Goal: Task Accomplishment & Management: Complete application form

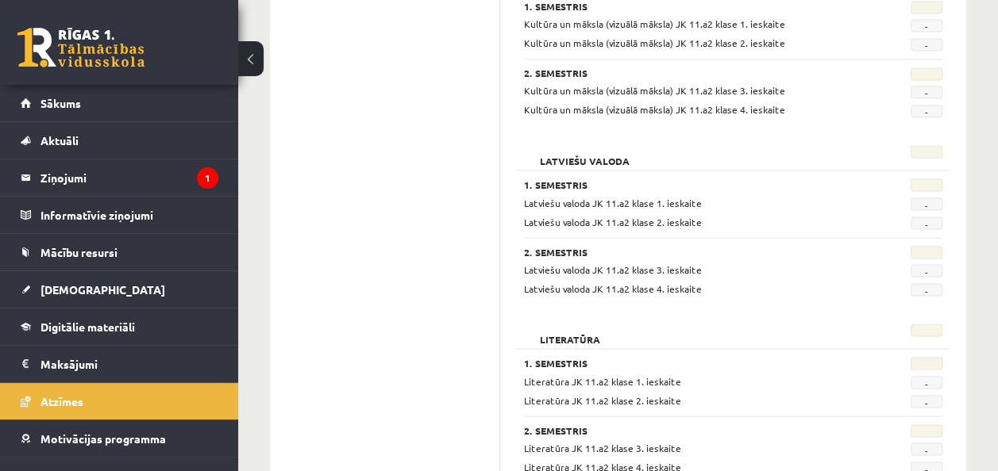
scroll to position [1365, 0]
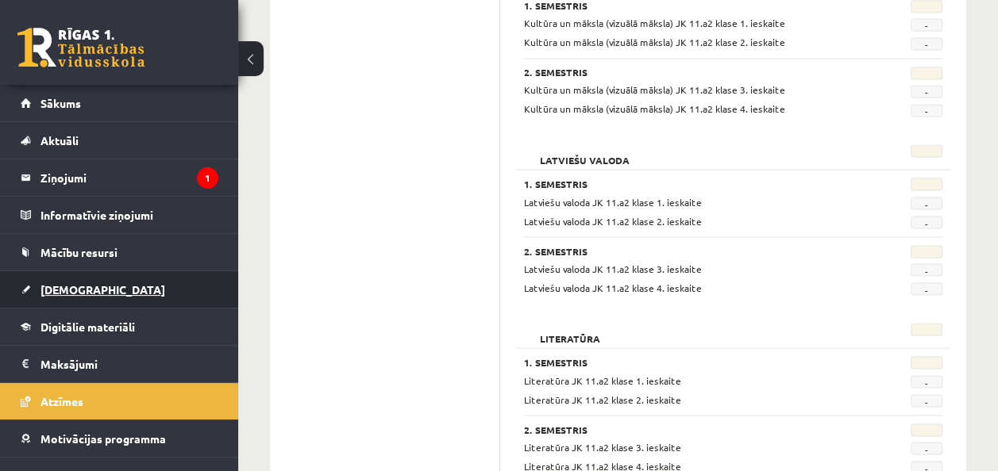
click at [56, 287] on span "[DEMOGRAPHIC_DATA]" at bounding box center [102, 290] width 125 height 14
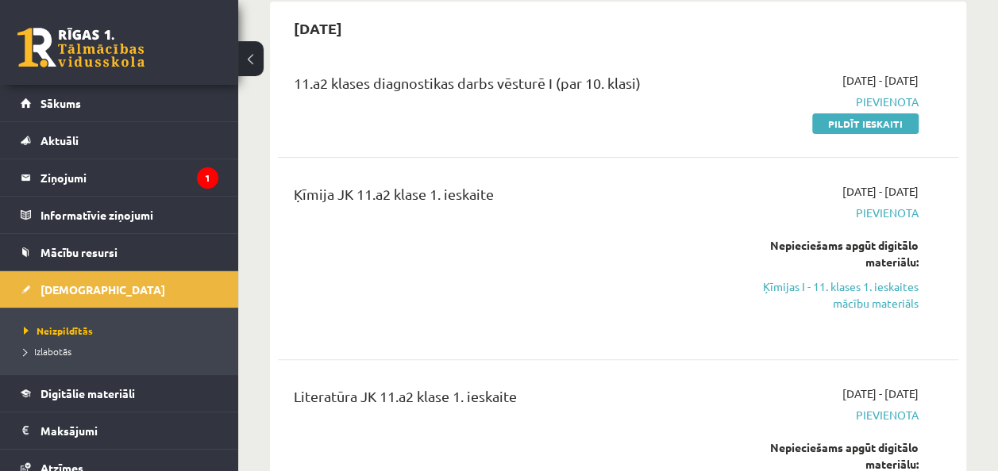
scroll to position [157, 0]
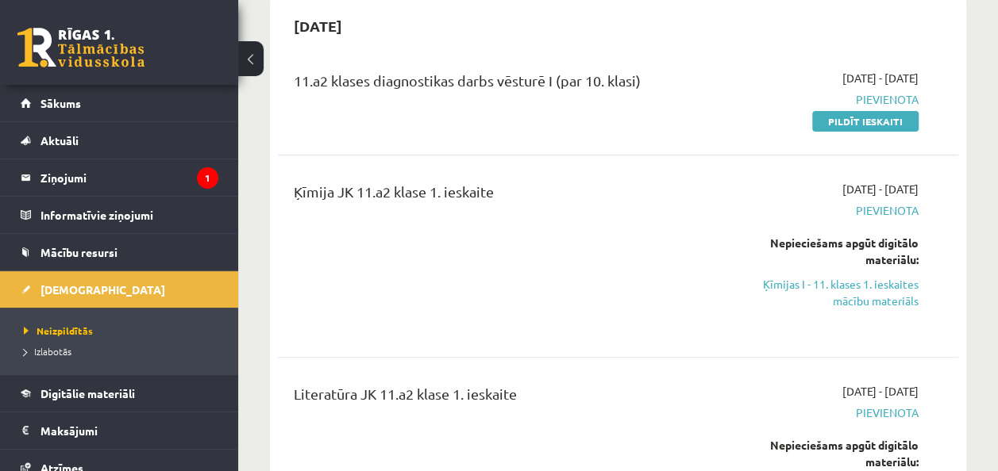
click at [571, 361] on div "11.a2 klases diagnostikas darbs vēsturē I (par 10. klasi) 2025-09-16 - 2025-09-…" at bounding box center [618, 450] width 680 height 792
click at [818, 127] on link "Pildīt ieskaiti" at bounding box center [865, 121] width 106 height 21
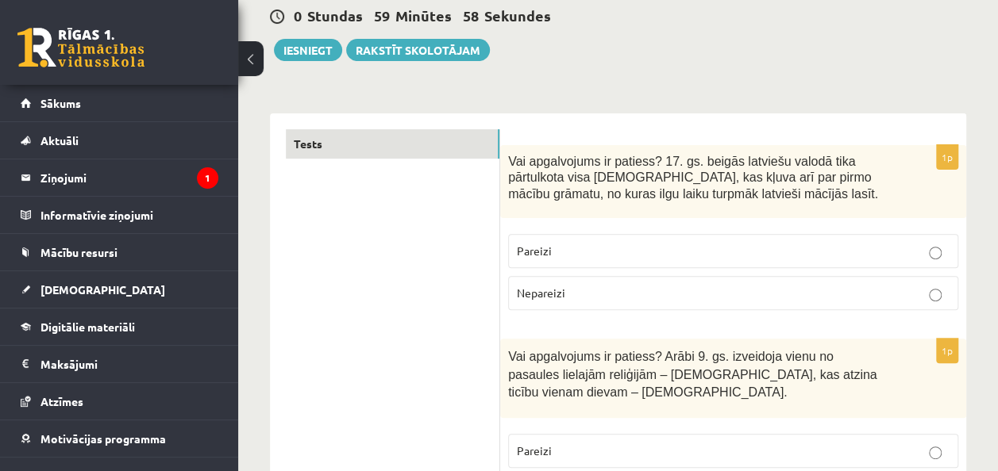
scroll to position [156, 0]
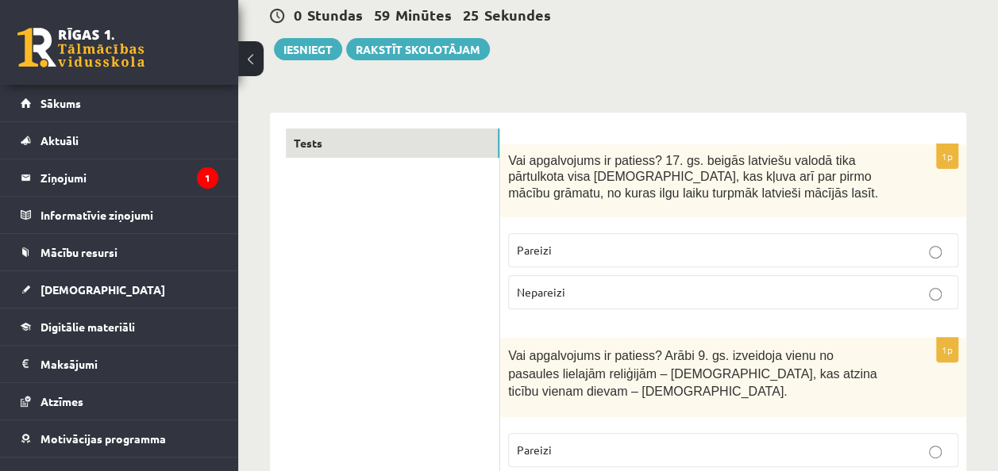
click at [656, 258] on label "Pareizi" at bounding box center [733, 250] width 450 height 34
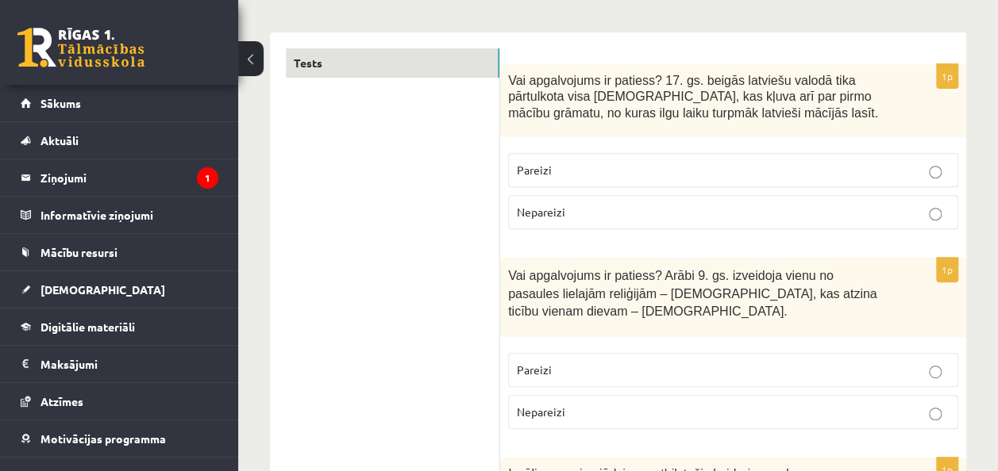
scroll to position [239, 0]
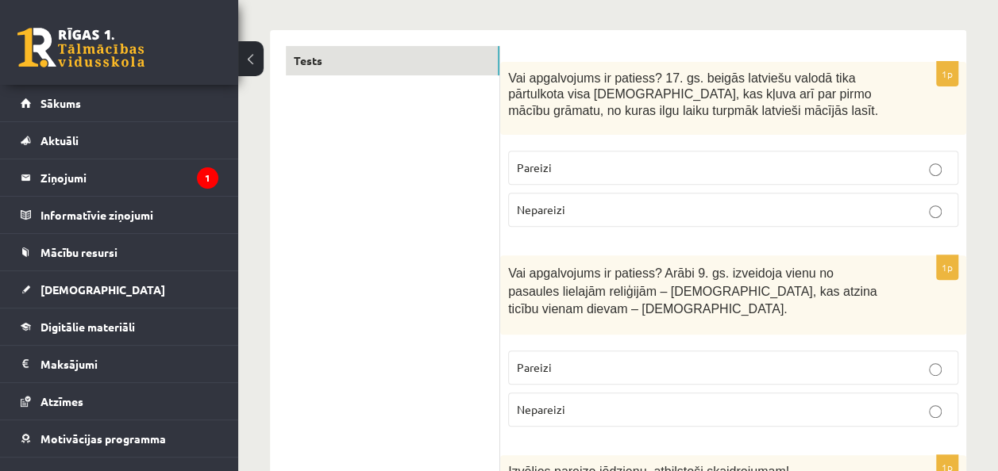
drag, startPoint x: 829, startPoint y: 380, endPoint x: 730, endPoint y: 398, distance: 100.0
click at [730, 398] on label "Nepareizi" at bounding box center [733, 410] width 450 height 34
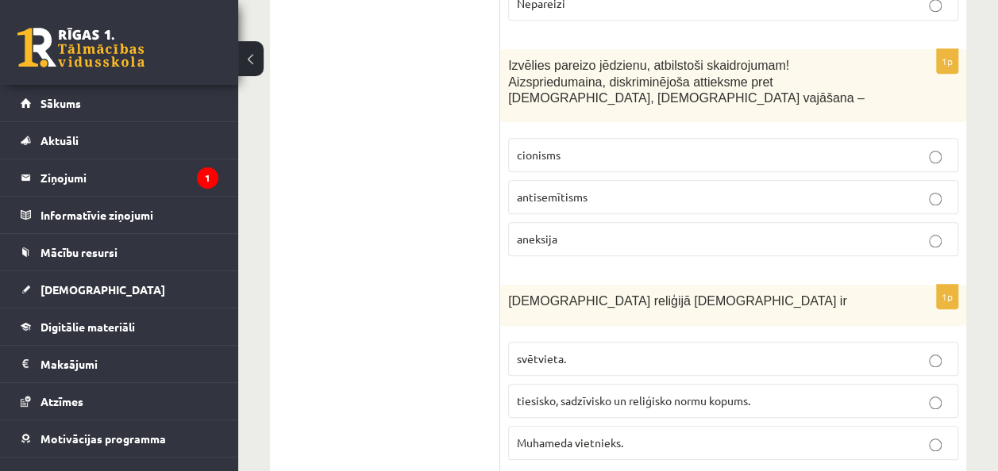
scroll to position [647, 0]
click at [718, 187] on p "antisemītisms" at bounding box center [733, 195] width 433 height 17
click at [710, 383] on label "tiesisko, sadzīvisko un reliģisko normu kopums." at bounding box center [733, 400] width 450 height 34
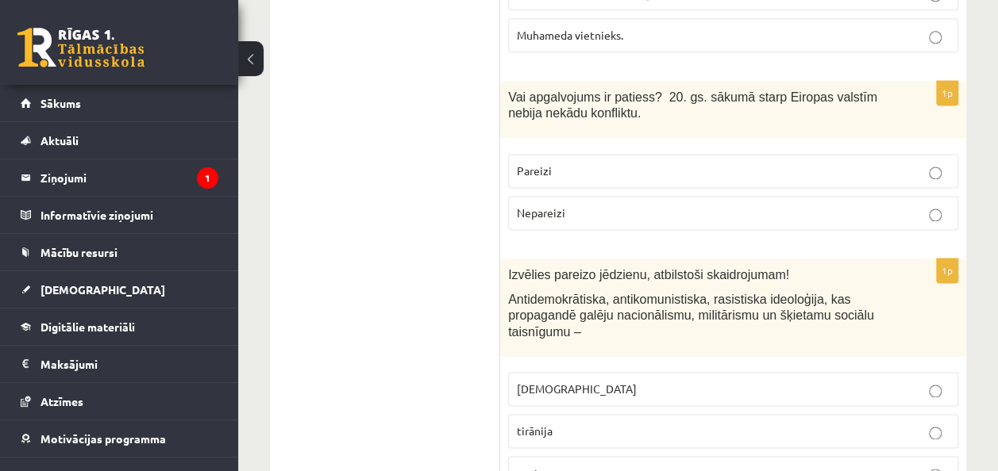
scroll to position [1054, 0]
click at [580, 195] on label "Nepareizi" at bounding box center [733, 212] width 450 height 34
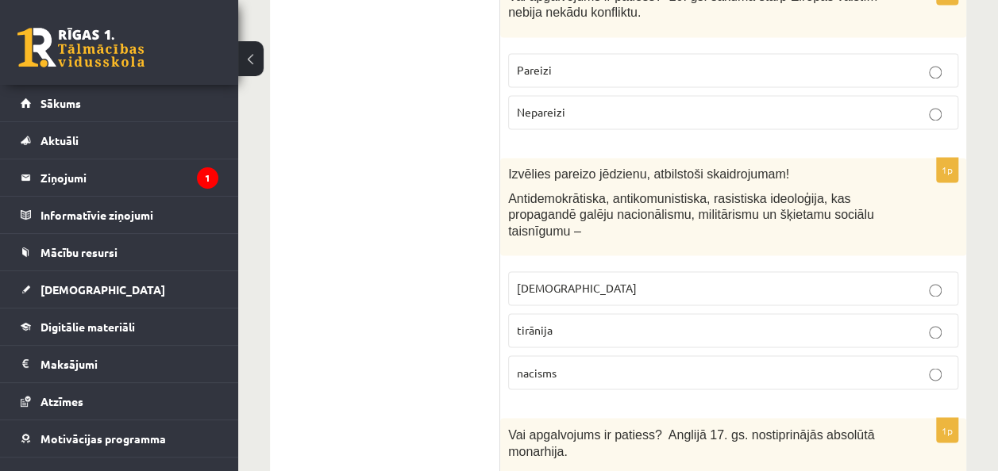
scroll to position [1156, 0]
click at [620, 279] on p "fašisms" at bounding box center [733, 287] width 433 height 17
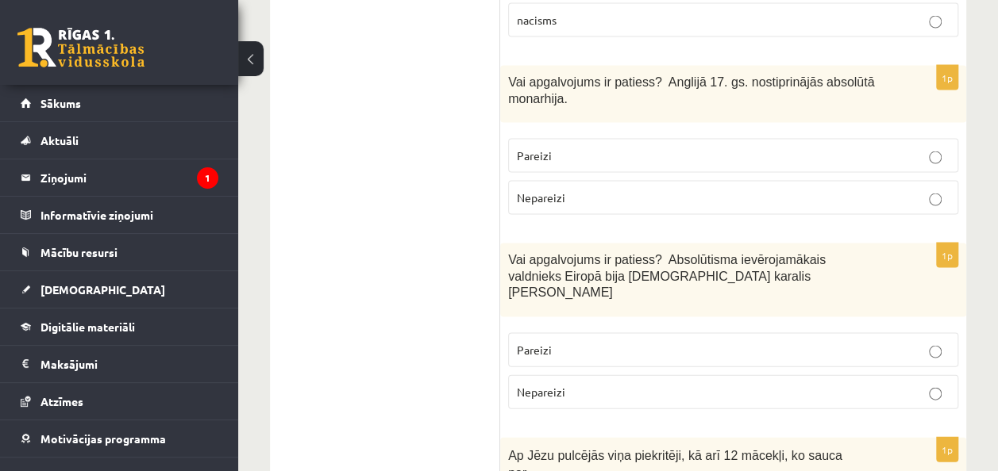
scroll to position [1511, 0]
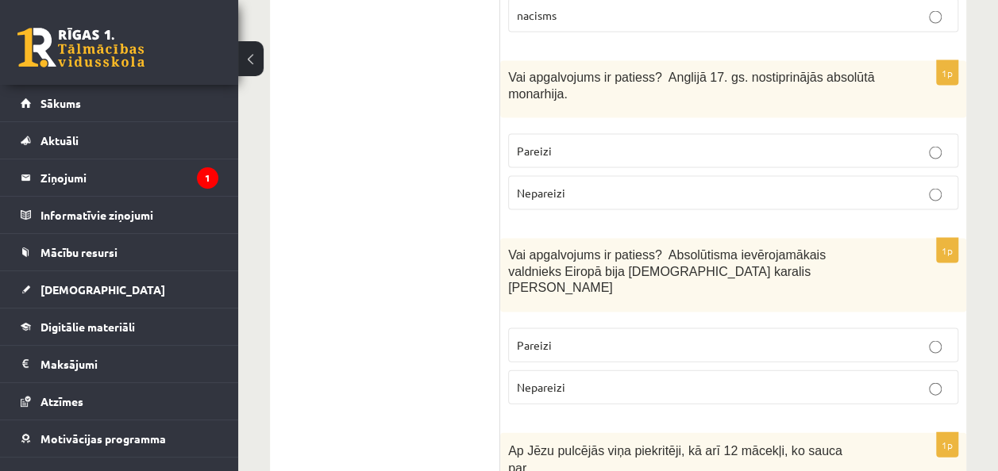
click at [729, 143] on p "Pareizi" at bounding box center [733, 151] width 433 height 17
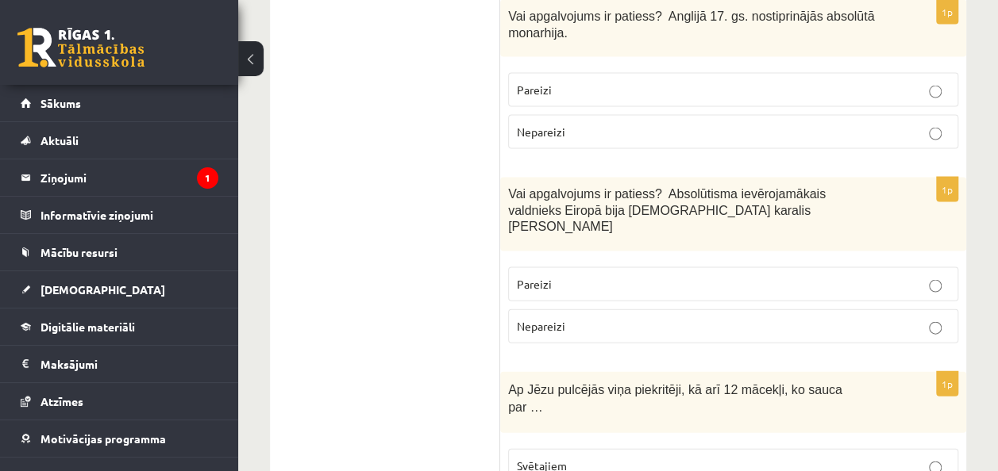
scroll to position [1573, 0]
click at [654, 267] on label "Pareizi" at bounding box center [733, 284] width 450 height 34
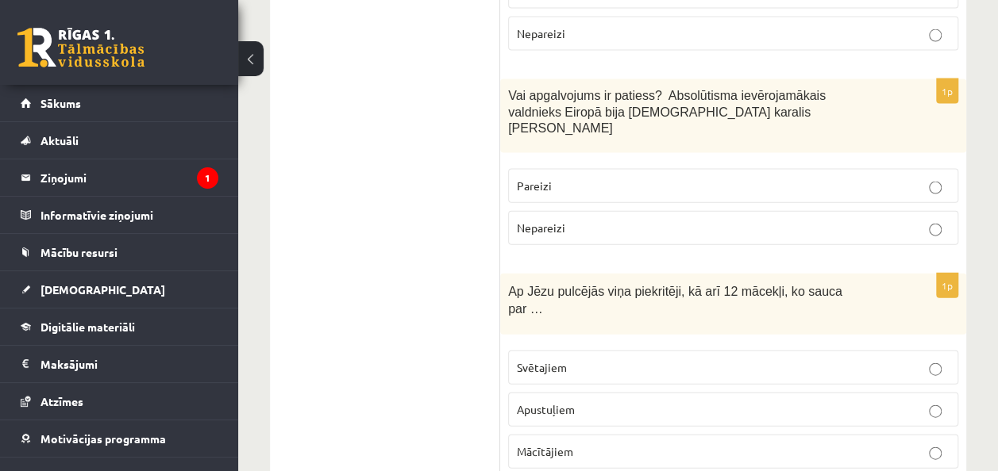
scroll to position [1730, 0]
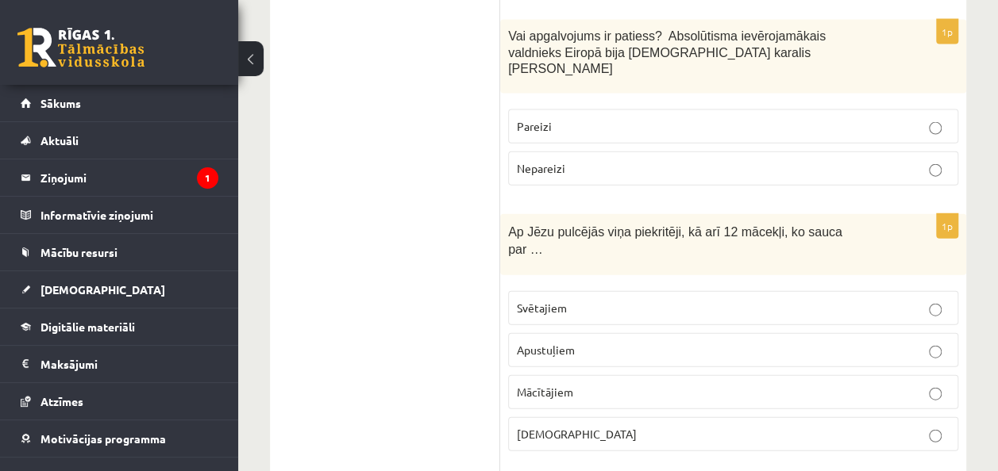
click at [784, 342] on p "Apustuļiem" at bounding box center [733, 350] width 433 height 17
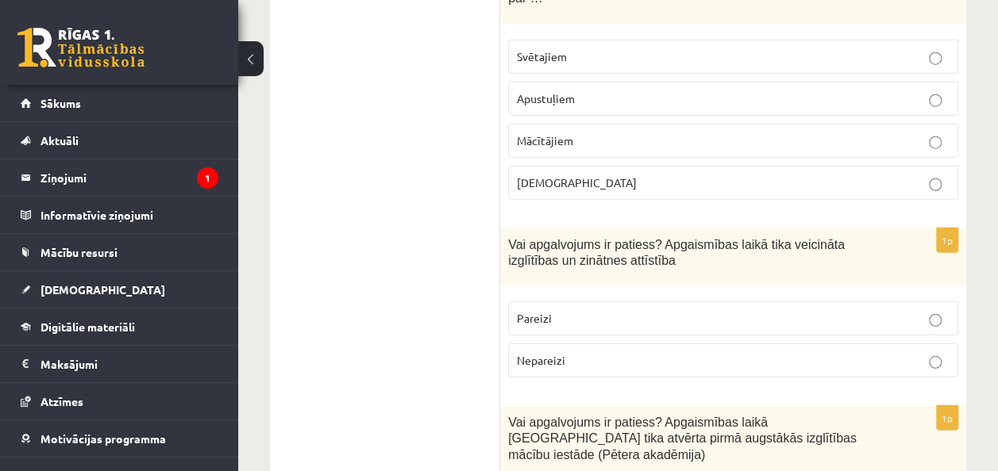
scroll to position [1983, 0]
click at [702, 310] on p "Pareizi" at bounding box center [733, 318] width 433 height 17
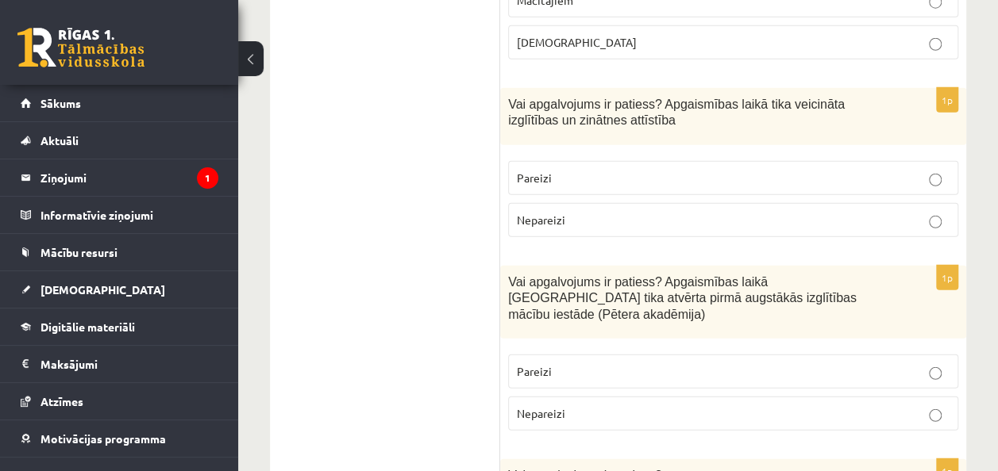
click at [683, 406] on p "Nepareizi" at bounding box center [733, 414] width 433 height 17
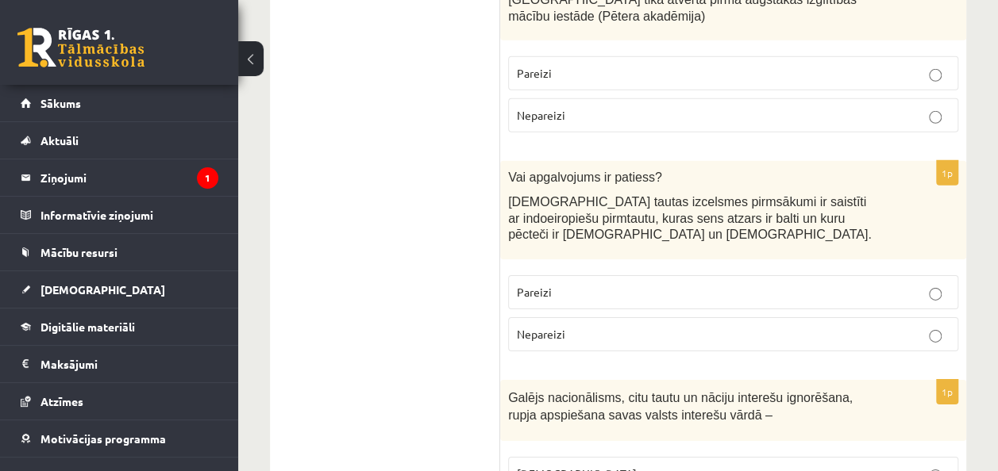
scroll to position [2433, 0]
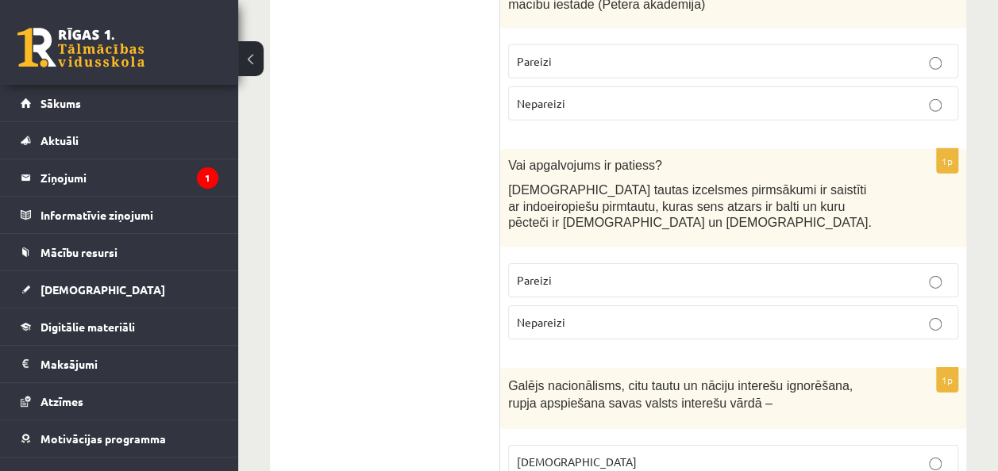
click at [756, 272] on p "Pareizi" at bounding box center [733, 280] width 433 height 17
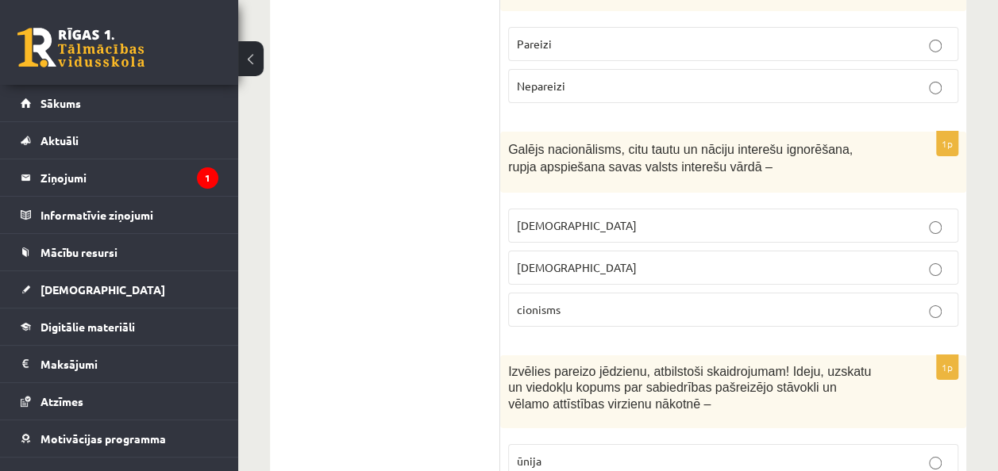
scroll to position [2671, 0]
click at [751, 216] on p "šovinisms" at bounding box center [733, 224] width 433 height 17
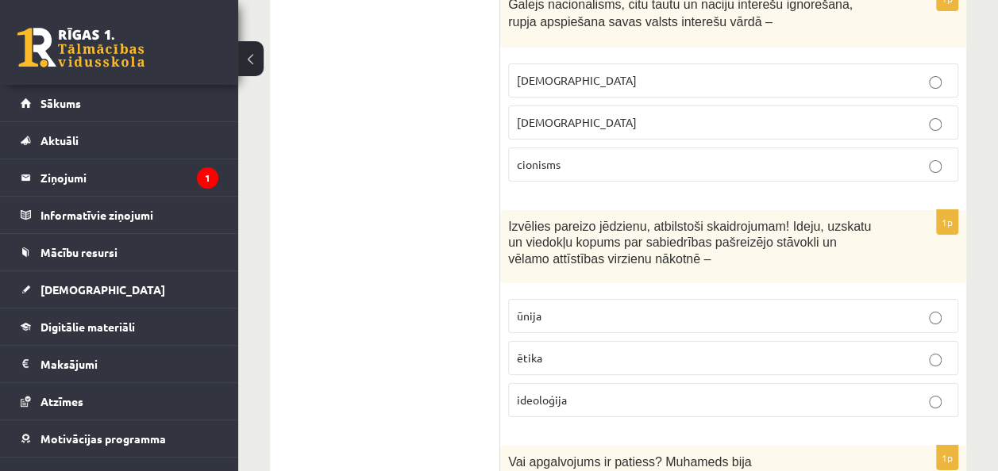
scroll to position [2846, 0]
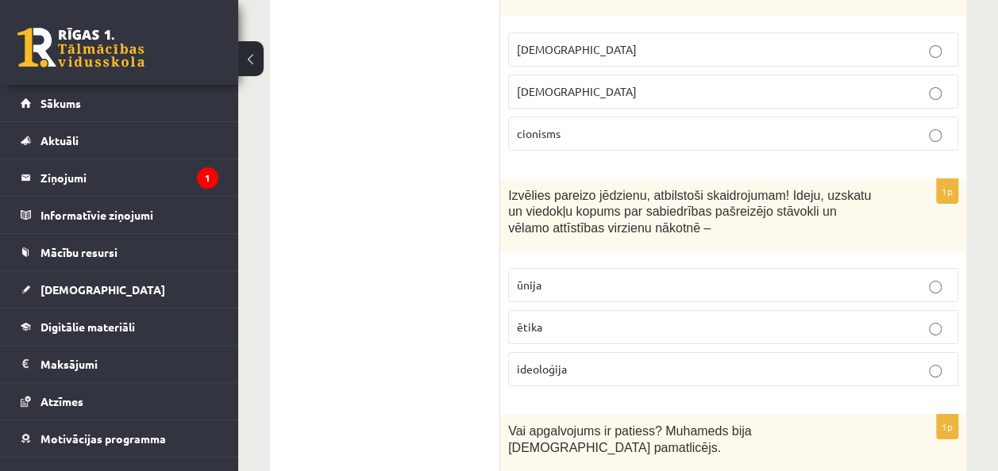
click at [738, 352] on label "ideoloģija" at bounding box center [733, 369] width 450 height 34
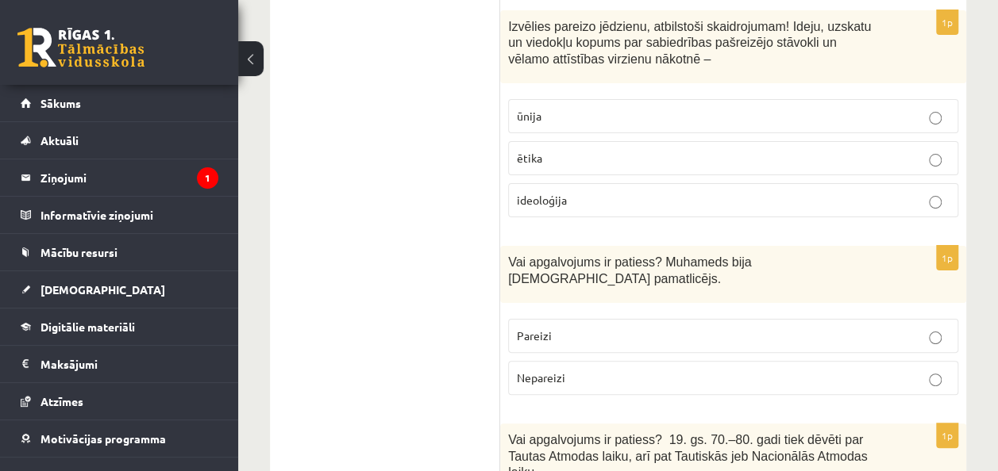
scroll to position [3010, 0]
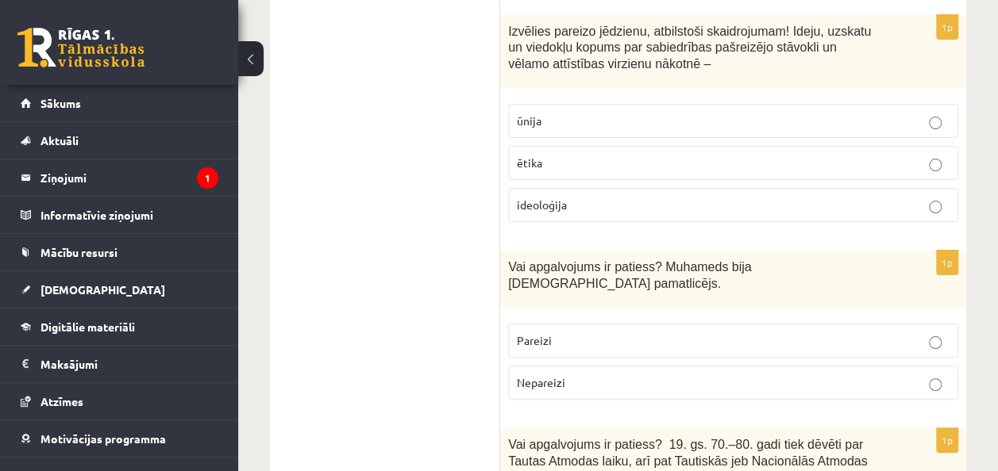
click at [737, 324] on label "Pareizi" at bounding box center [733, 341] width 450 height 34
drag, startPoint x: 743, startPoint y: 207, endPoint x: 425, endPoint y: 271, distance: 323.9
click at [425, 271] on div "***** Tests 1p Vai apgalvojums ir patiess? 17. gs. beigās latviešu valodā tika …" at bounding box center [618, 356] width 696 height 6194
drag, startPoint x: 425, startPoint y: 271, endPoint x: 408, endPoint y: 366, distance: 96.1
click at [408, 366] on ul "Tests" at bounding box center [393, 356] width 214 height 6162
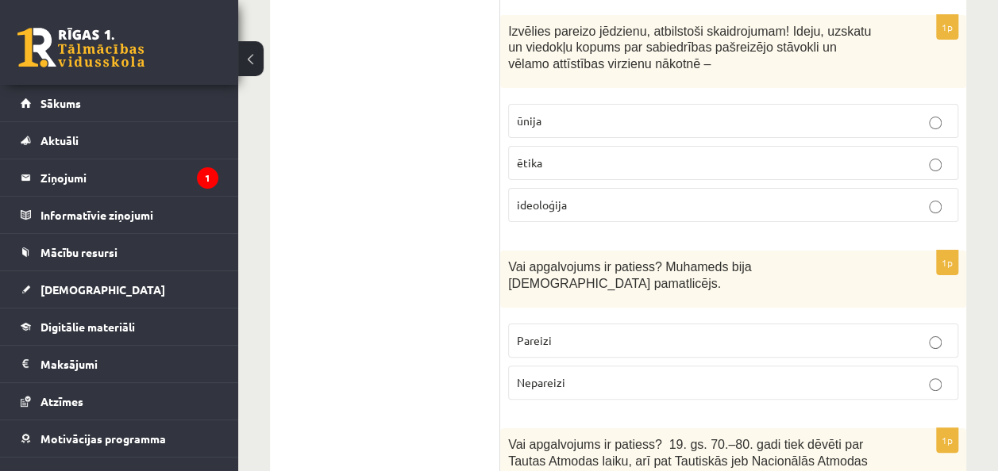
click at [617, 429] on div "Vai apgalvojums ir patiess? 19. gs. 70.–80. gadi tiek dēvēti par Tautas Atmodas…" at bounding box center [733, 465] width 466 height 73
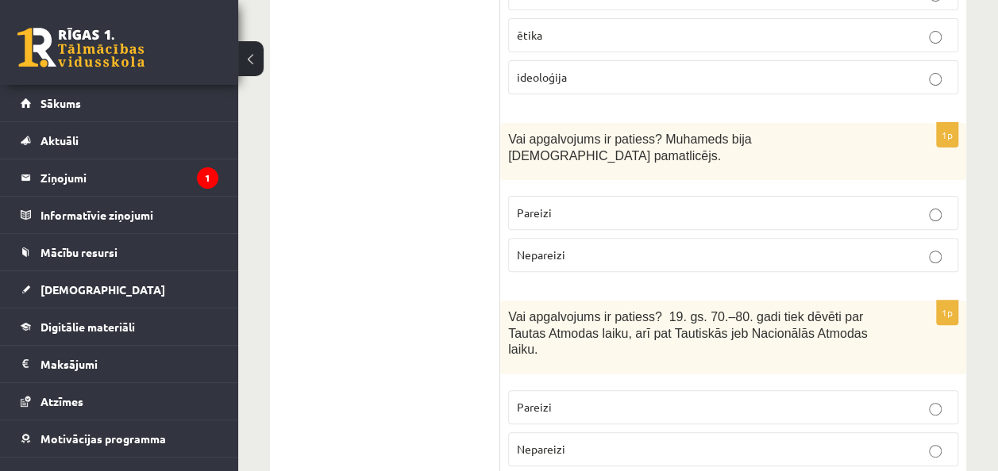
scroll to position [3138, 0]
click at [689, 441] on p "Nepareizi" at bounding box center [733, 449] width 433 height 17
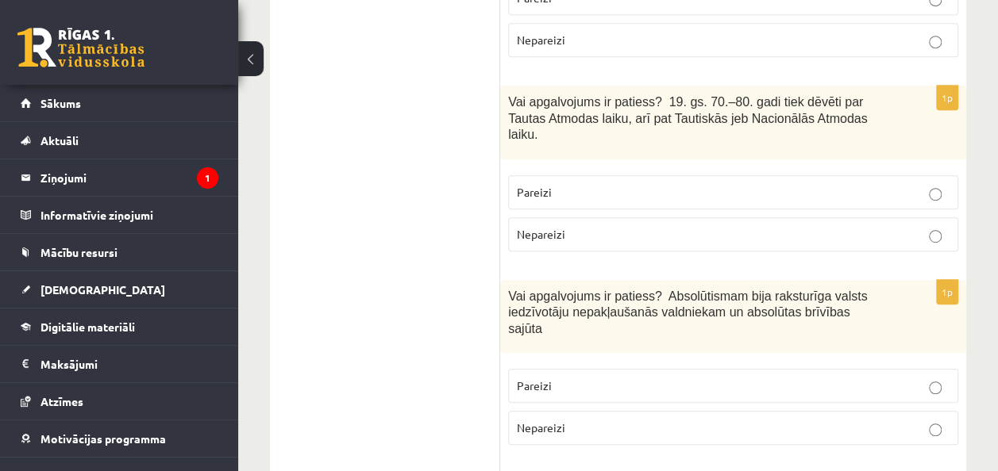
scroll to position [3365, 0]
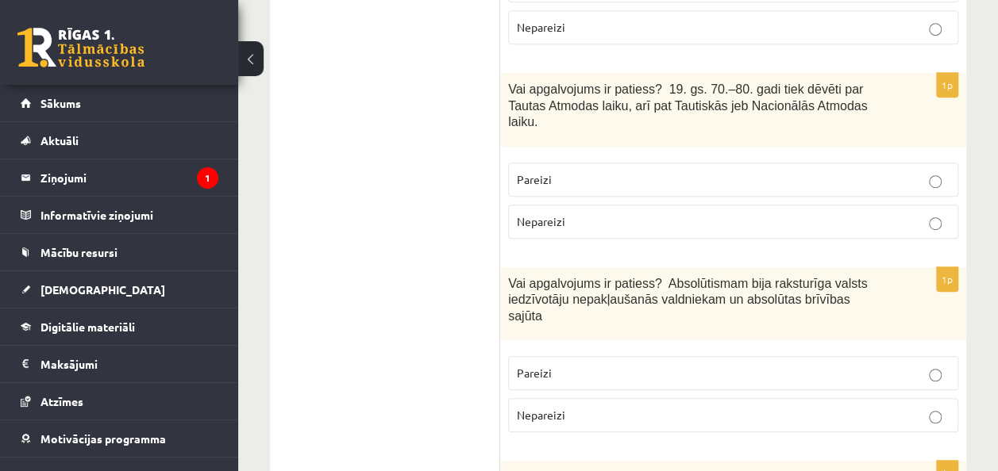
click at [741, 407] on p "Nepareizi" at bounding box center [733, 415] width 433 height 17
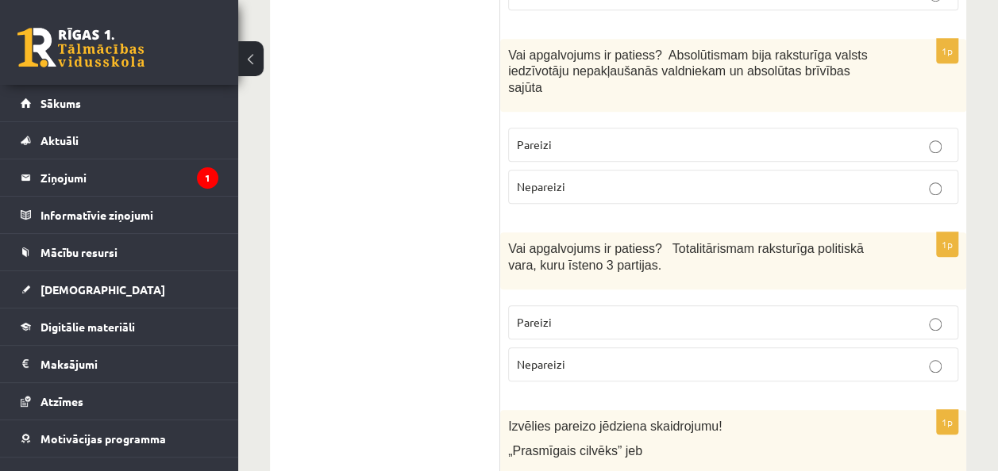
scroll to position [3593, 0]
click at [712, 357] on p "Nepareizi" at bounding box center [733, 365] width 433 height 17
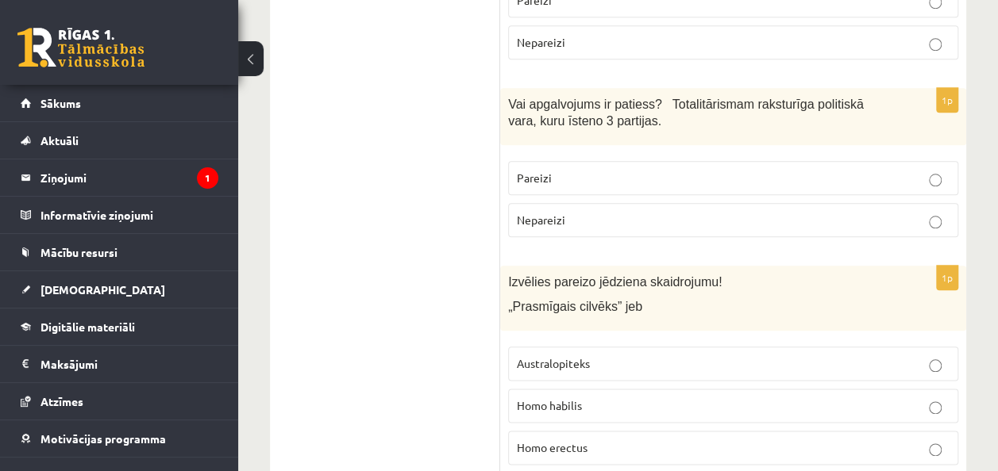
scroll to position [3741, 0]
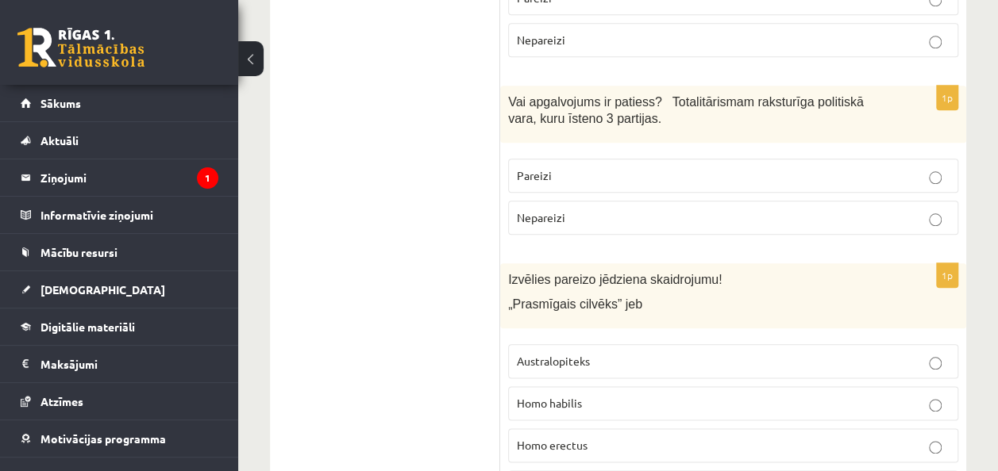
click at [680, 395] on p "Homo habilis" at bounding box center [733, 403] width 433 height 17
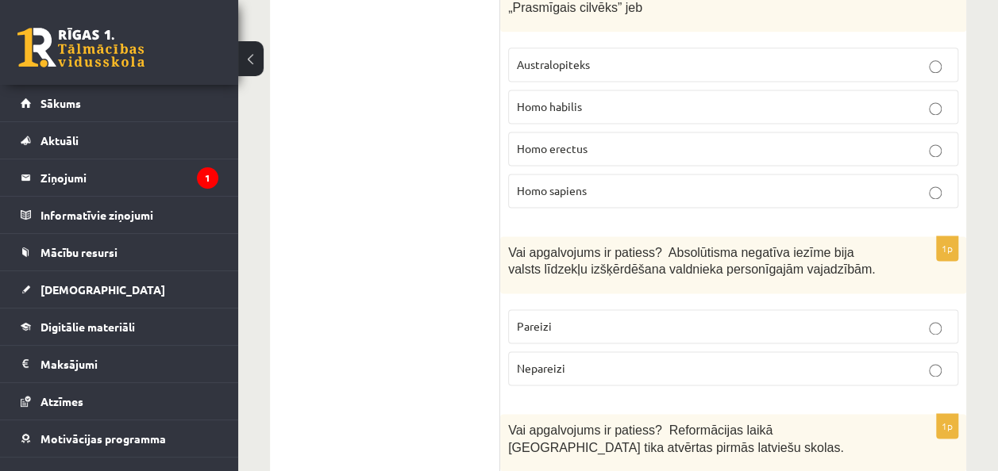
scroll to position [4040, 0]
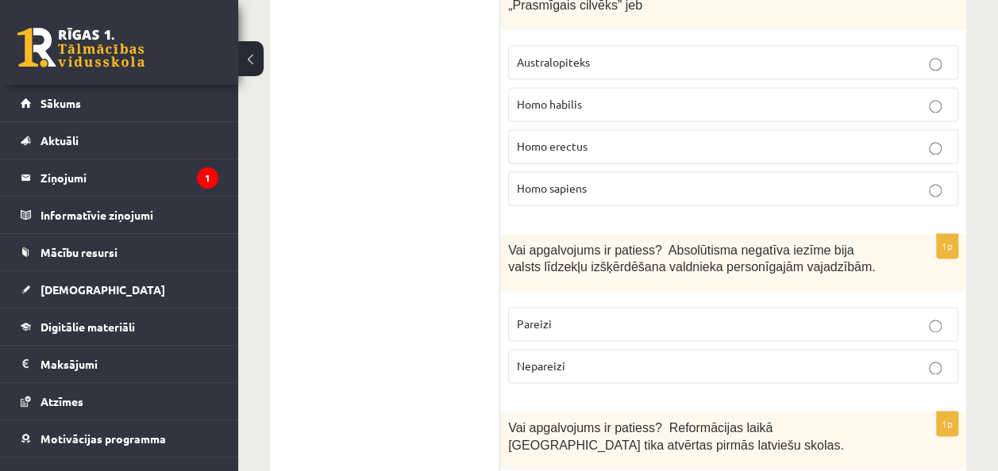
click at [791, 307] on label "Pareizi" at bounding box center [733, 324] width 450 height 34
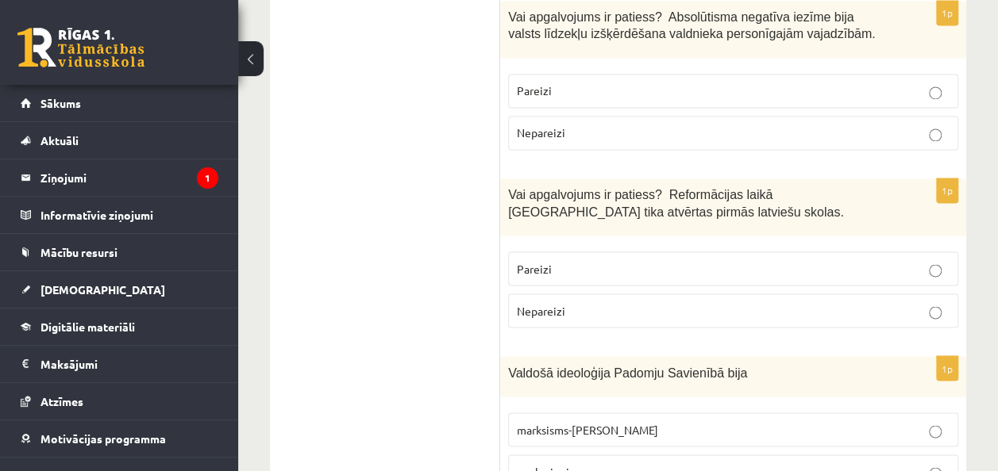
scroll to position [4274, 0]
click at [765, 421] on p "marksisms-ļeņinisms" at bounding box center [733, 429] width 433 height 17
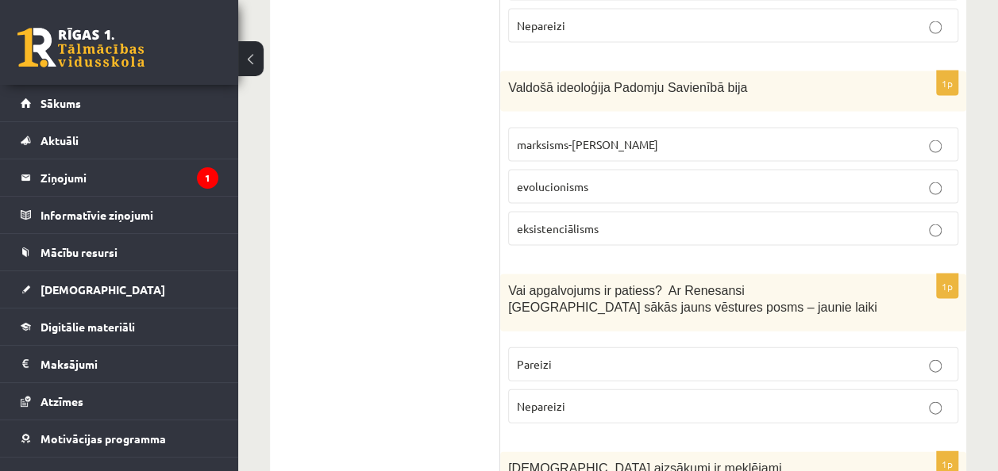
scroll to position [4559, 0]
click at [687, 356] on p "Pareizi" at bounding box center [733, 364] width 433 height 17
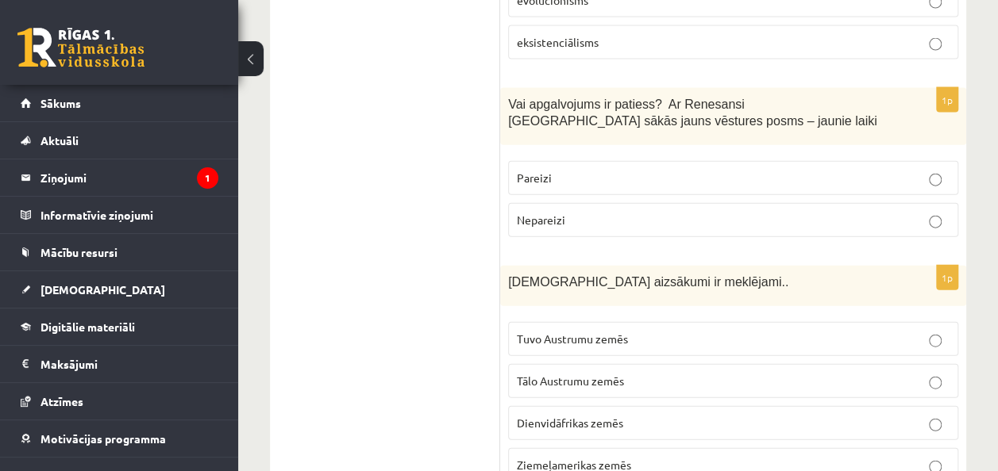
scroll to position [4747, 0]
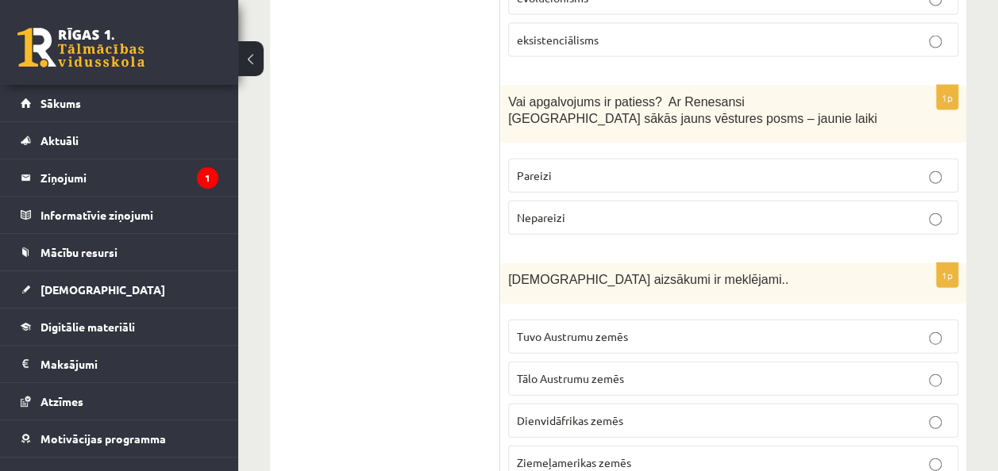
click at [685, 329] on p "Tuvo Austrumu zemēs" at bounding box center [733, 337] width 433 height 17
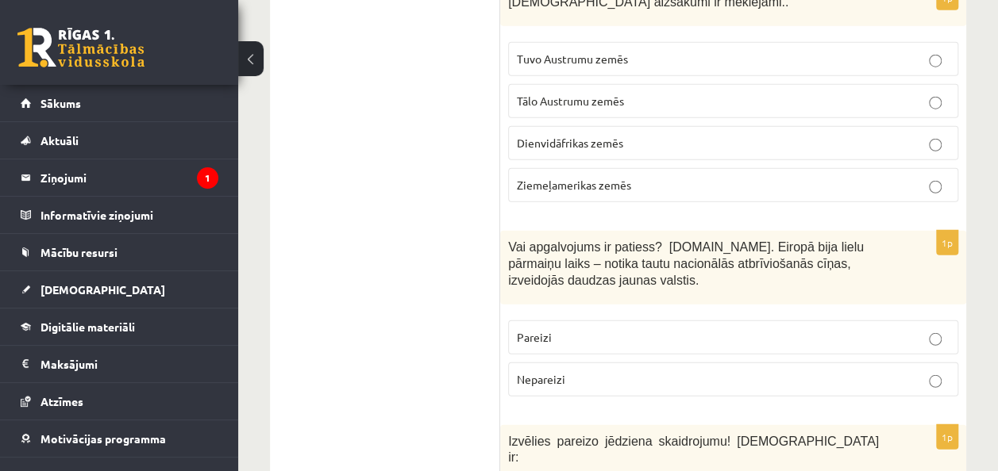
scroll to position [5027, 0]
click at [637, 328] on p "Pareizi" at bounding box center [733, 336] width 433 height 17
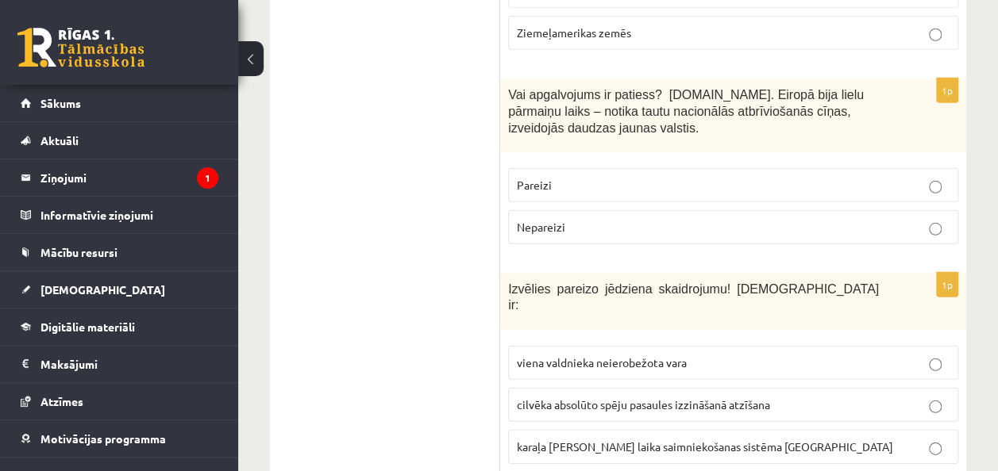
scroll to position [5178, 0]
click at [772, 345] on label "viena valdnieka neierobežota vara" at bounding box center [733, 362] width 450 height 34
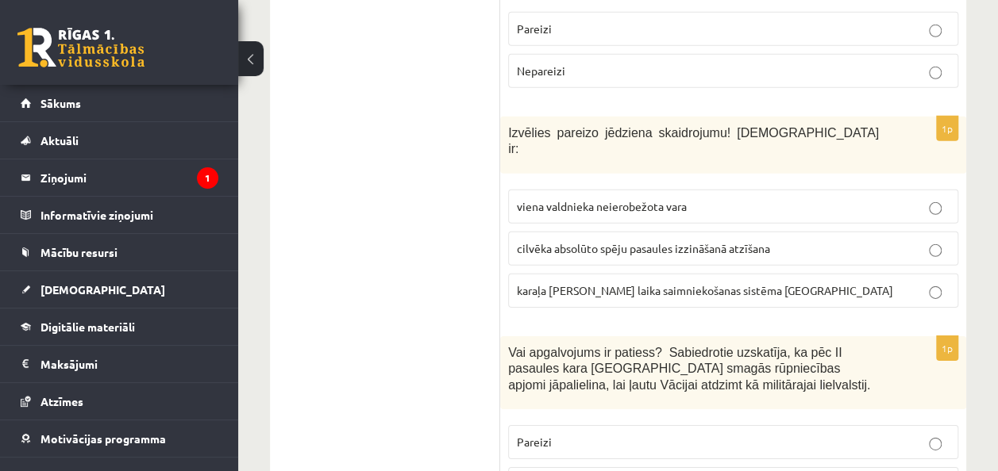
scroll to position [5337, 0]
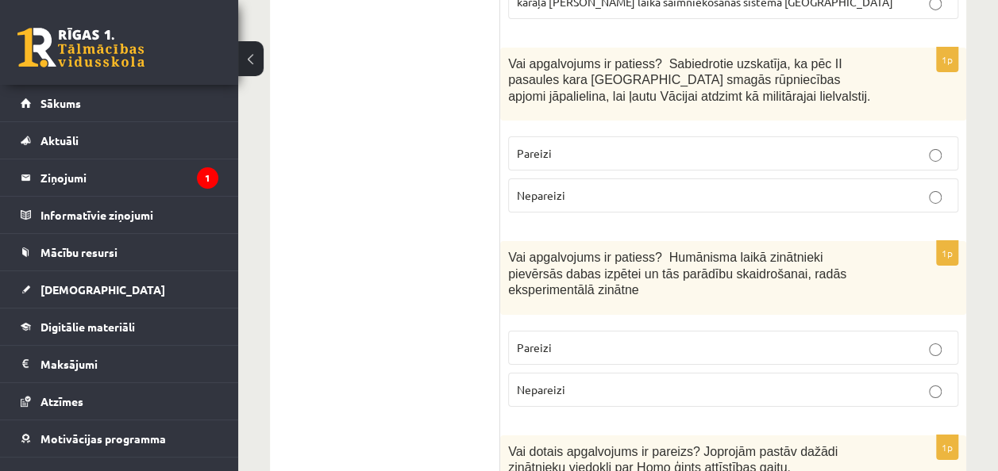
scroll to position [5625, 0]
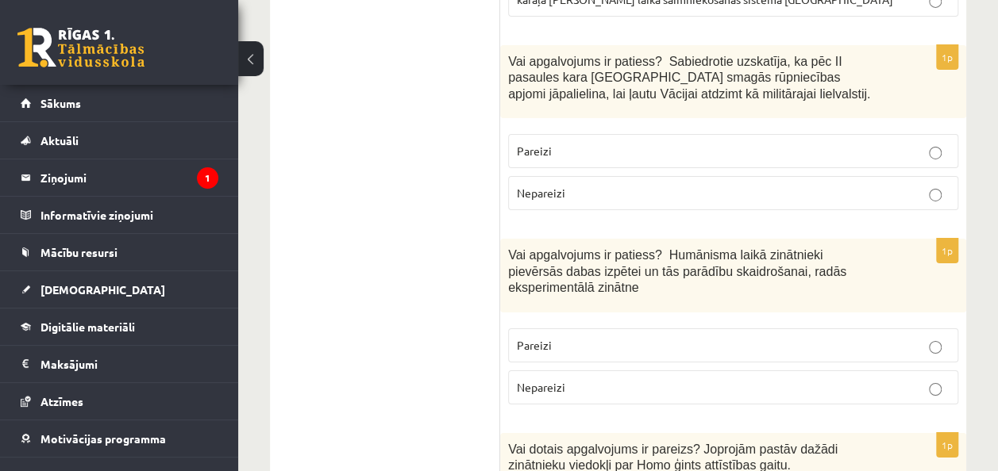
click at [702, 329] on label "Pareizi" at bounding box center [733, 346] width 450 height 34
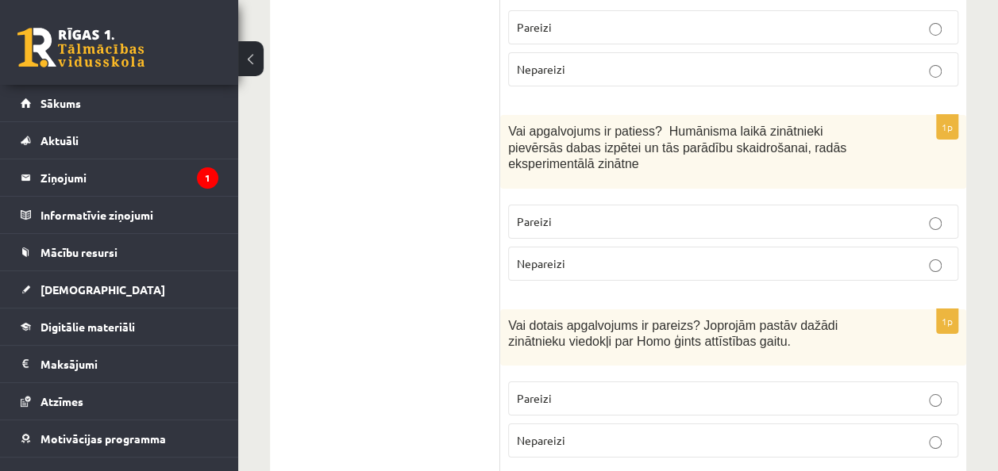
scroll to position [5747, 0]
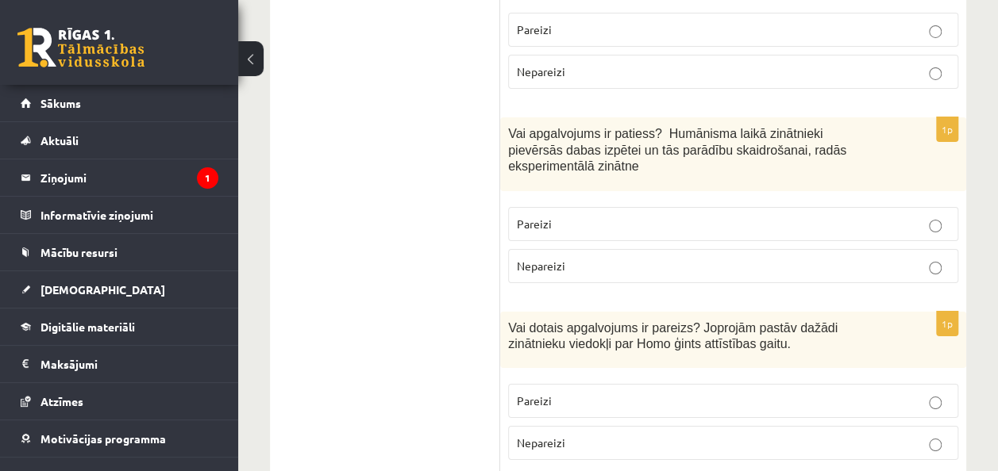
click at [602, 393] on p "Pareizi" at bounding box center [733, 401] width 433 height 17
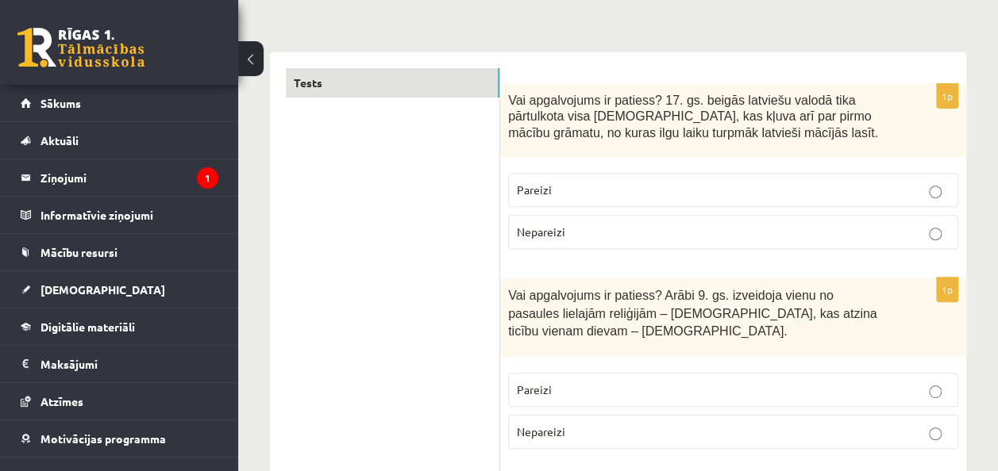
scroll to position [0, 0]
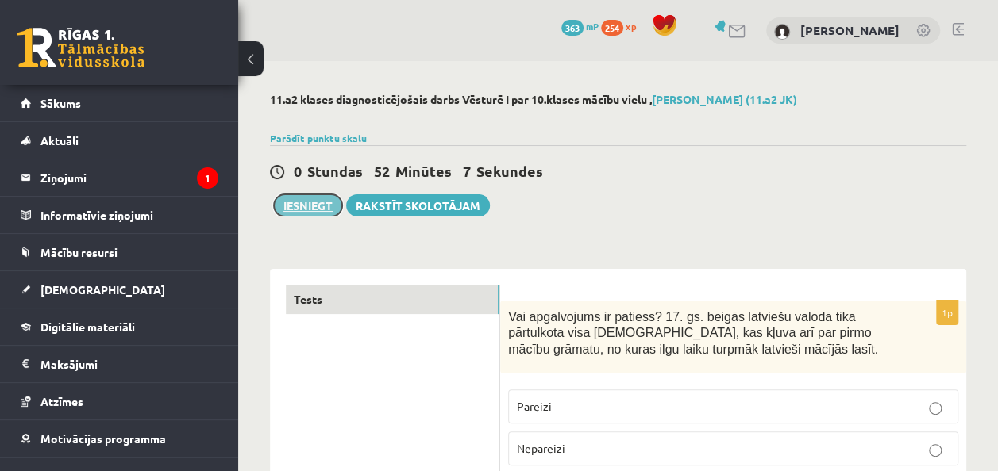
click at [329, 210] on button "Iesniegt" at bounding box center [308, 205] width 68 height 22
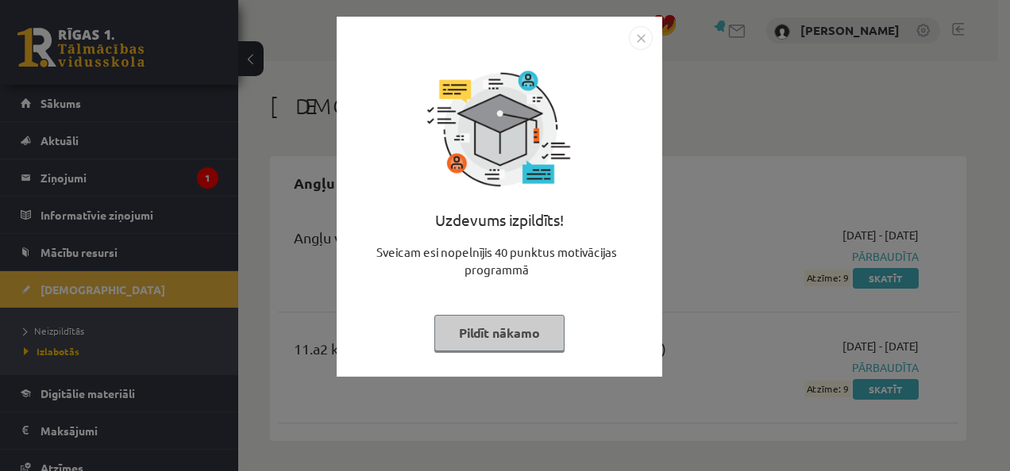
click at [543, 326] on button "Pildīt nākamo" at bounding box center [499, 333] width 130 height 37
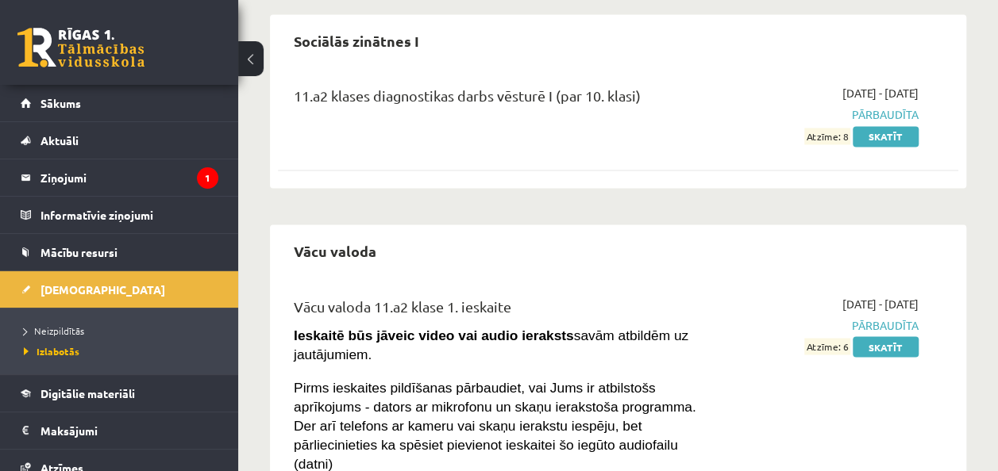
scroll to position [1214, 0]
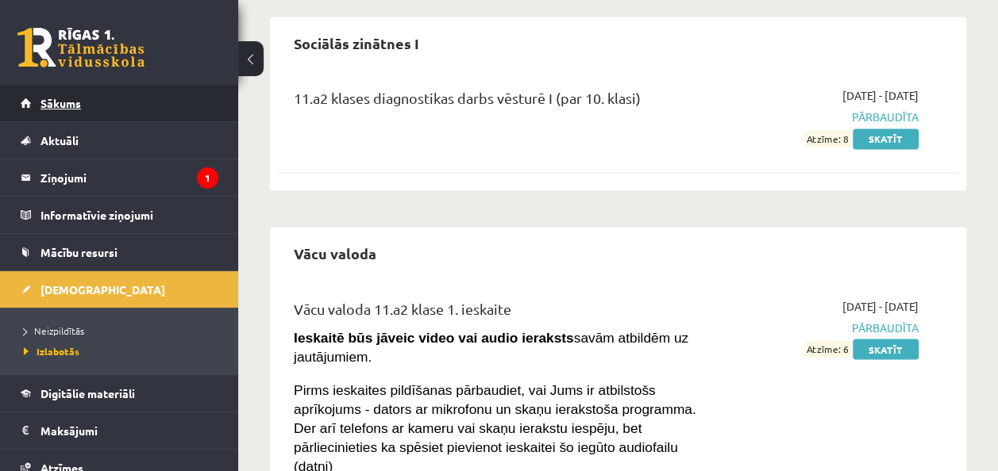
click at [63, 104] on span "Sākums" at bounding box center [60, 103] width 40 height 14
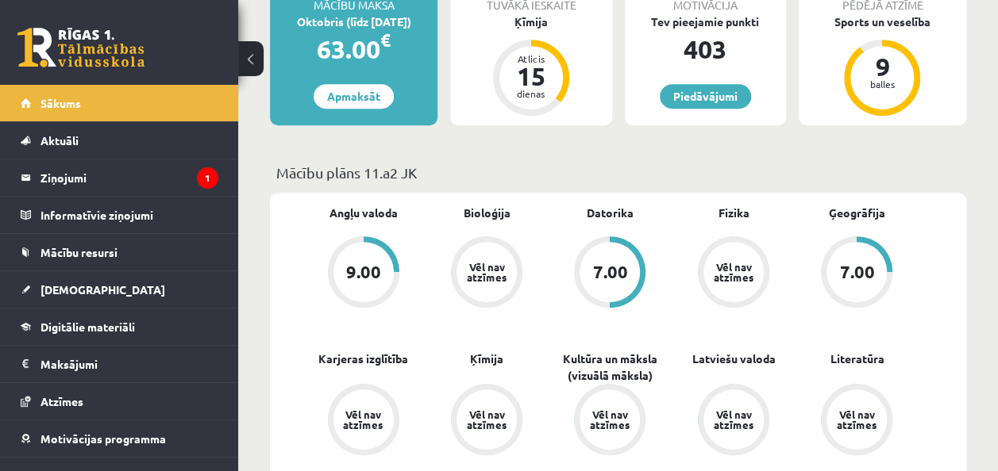
scroll to position [337, 0]
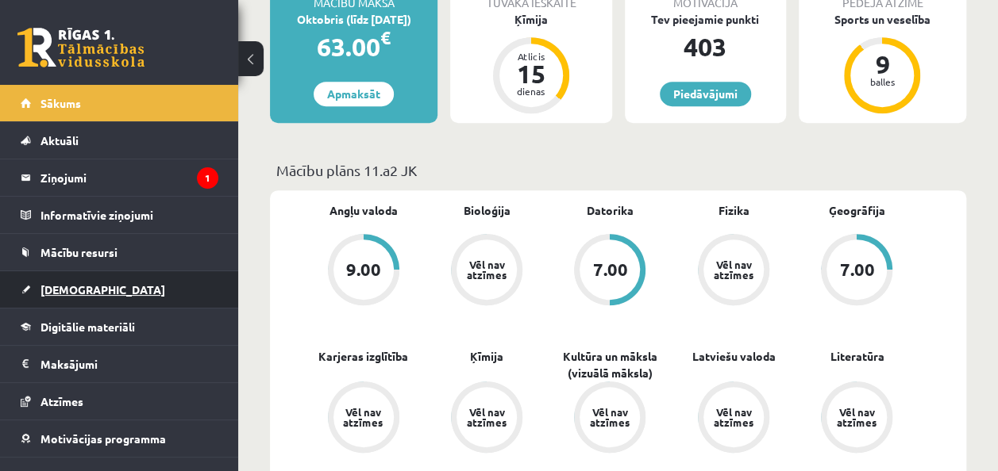
click at [70, 285] on span "[DEMOGRAPHIC_DATA]" at bounding box center [102, 290] width 125 height 14
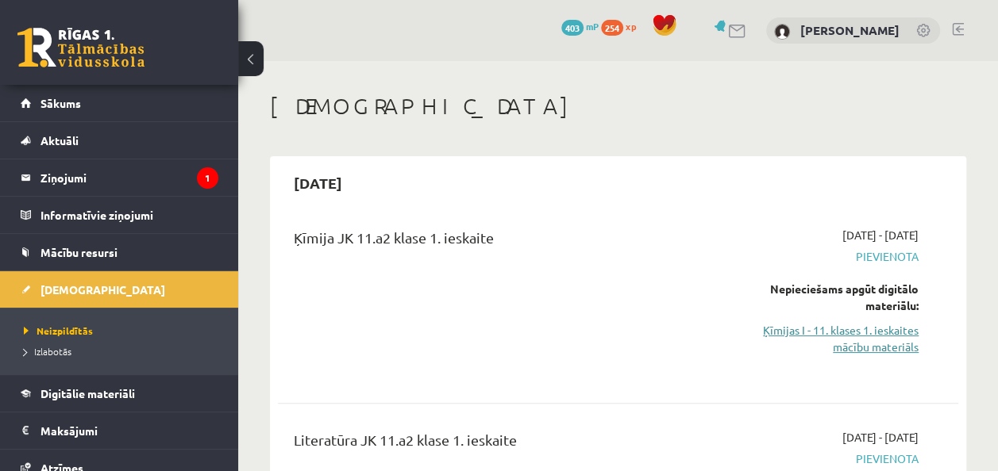
click at [846, 342] on link "Ķīmijas I - 11. klases 1. ieskaites mācību materiāls" at bounding box center [822, 338] width 192 height 33
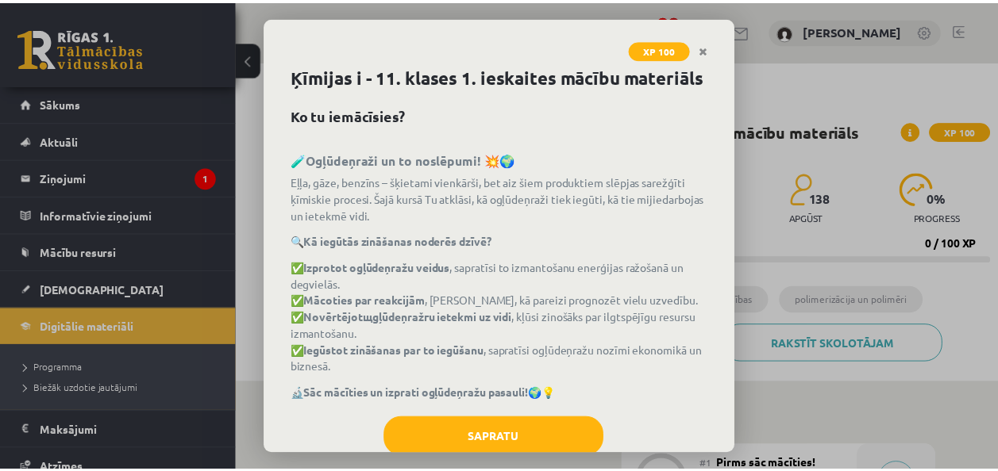
scroll to position [67, 0]
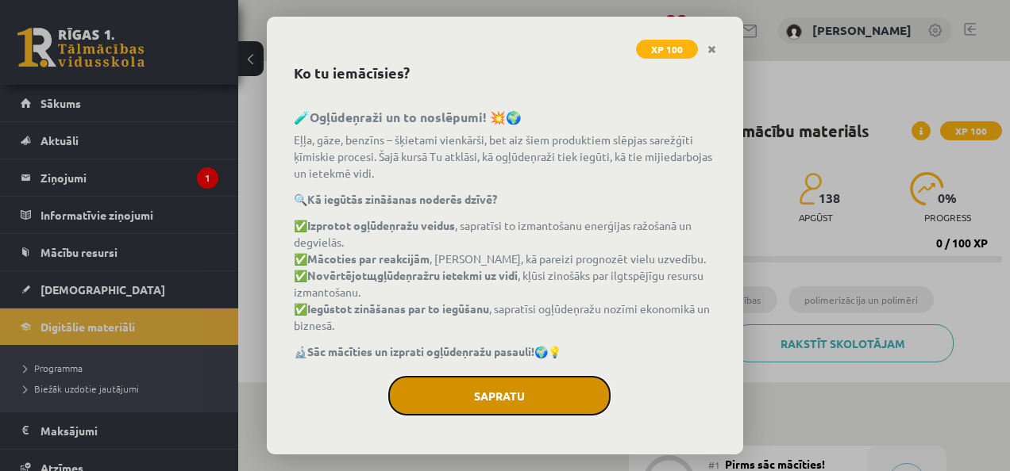
click at [549, 400] on button "Sapratu" at bounding box center [499, 396] width 222 height 40
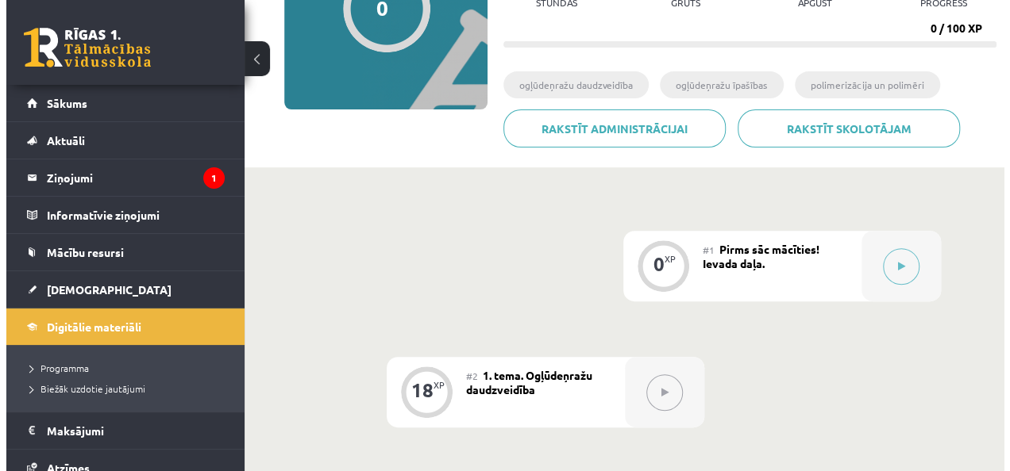
scroll to position [216, 0]
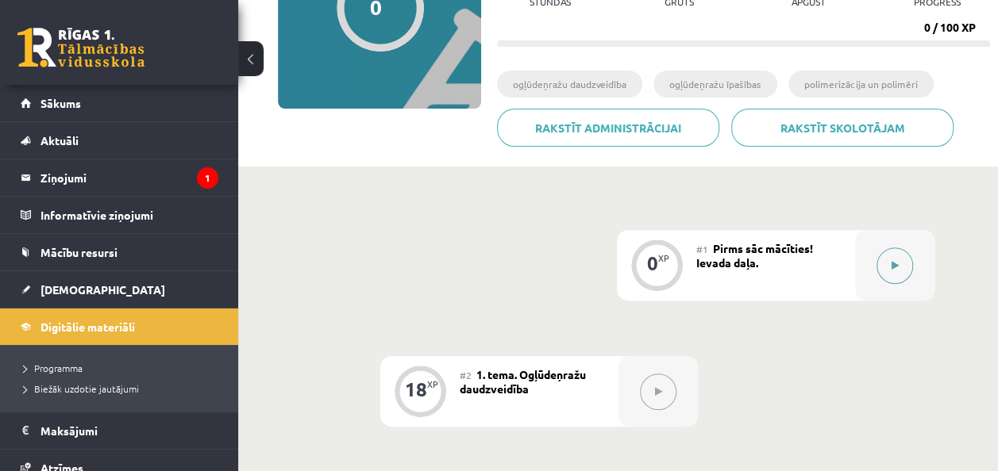
click at [889, 268] on button at bounding box center [894, 266] width 37 height 37
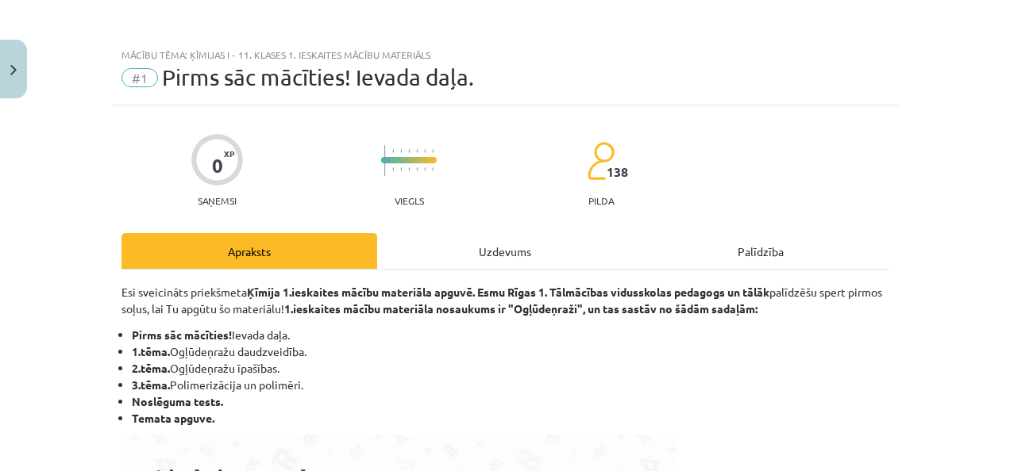
click at [698, 256] on div "Palīdzība" at bounding box center [761, 251] width 256 height 36
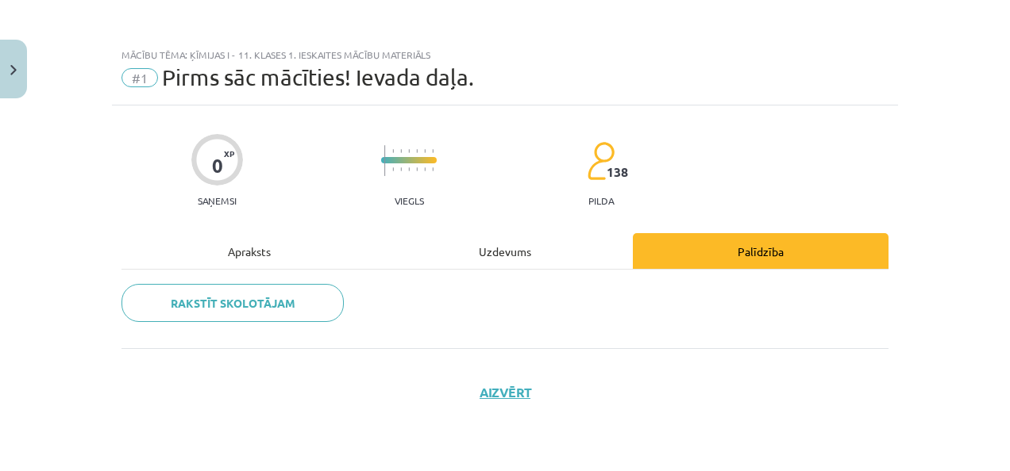
click at [287, 251] on div "Apraksts" at bounding box center [249, 251] width 256 height 36
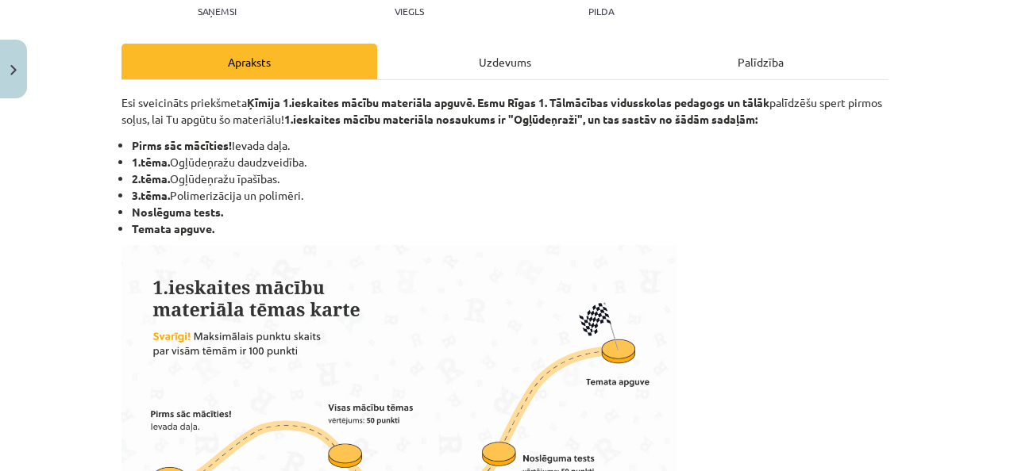
scroll to position [189, 0]
click at [441, 283] on img at bounding box center [399, 402] width 556 height 313
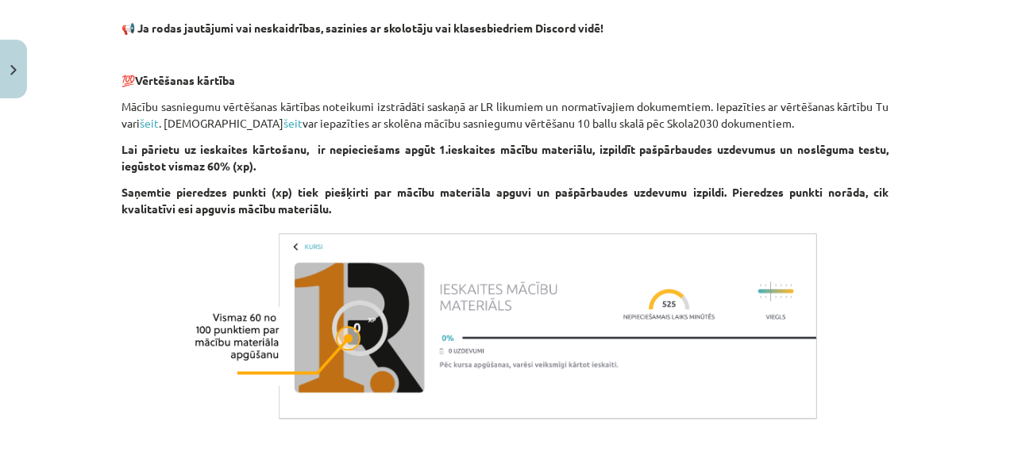
scroll to position [1080, 0]
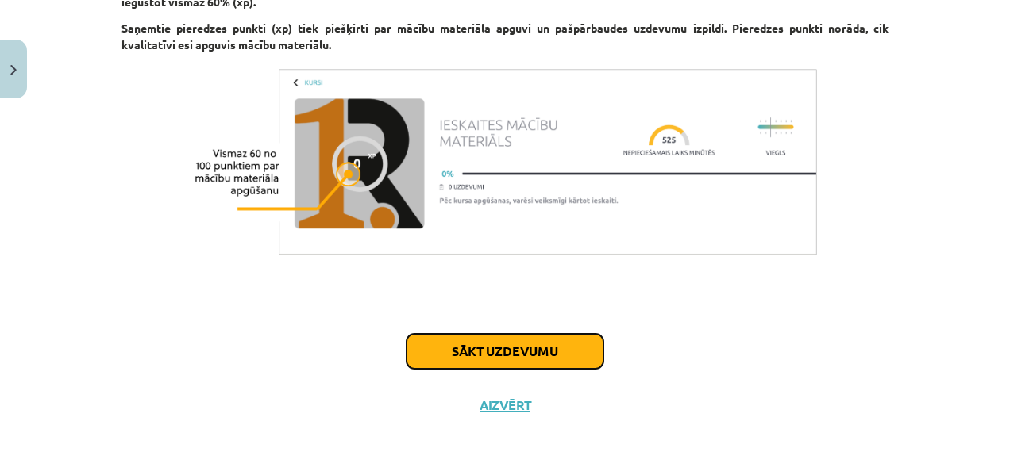
click at [427, 350] on button "Sākt uzdevumu" at bounding box center [504, 351] width 197 height 35
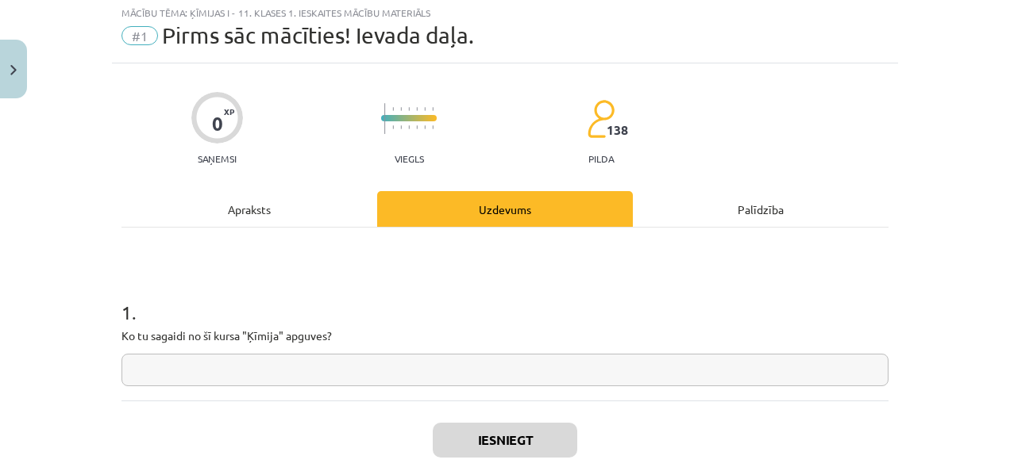
scroll to position [40, 0]
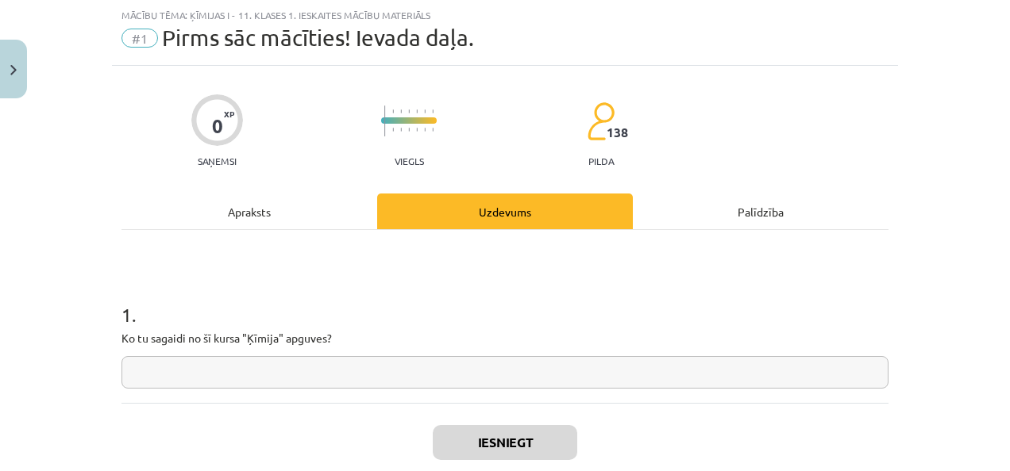
click at [429, 384] on input "text" at bounding box center [504, 372] width 767 height 33
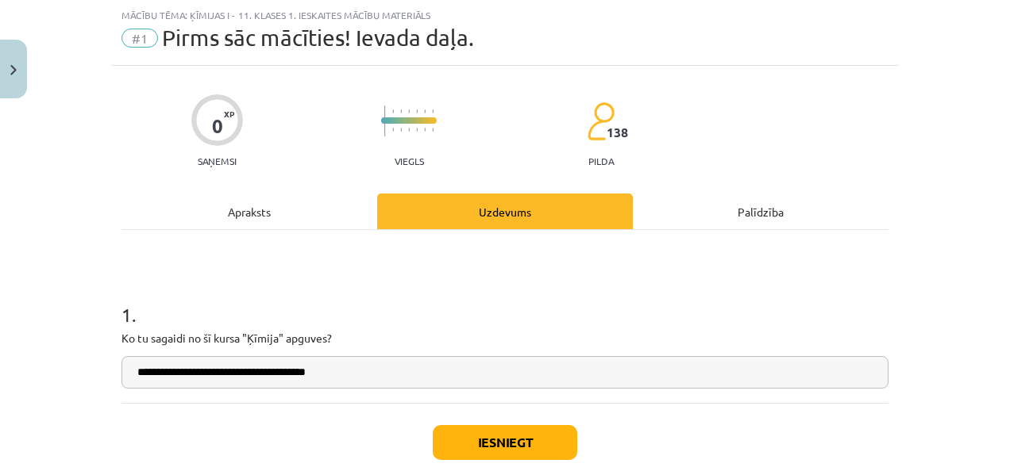
click at [156, 374] on input "**********" at bounding box center [504, 372] width 767 height 33
click at [162, 371] on input "**********" at bounding box center [504, 372] width 767 height 33
click at [389, 383] on input "**********" at bounding box center [504, 372] width 767 height 33
type input "**********"
click at [506, 446] on button "Iesniegt" at bounding box center [505, 442] width 144 height 35
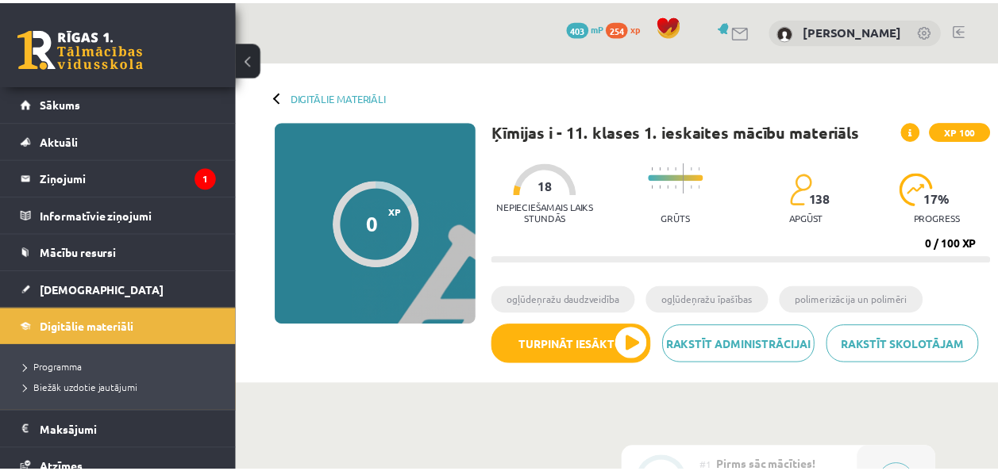
scroll to position [216, 0]
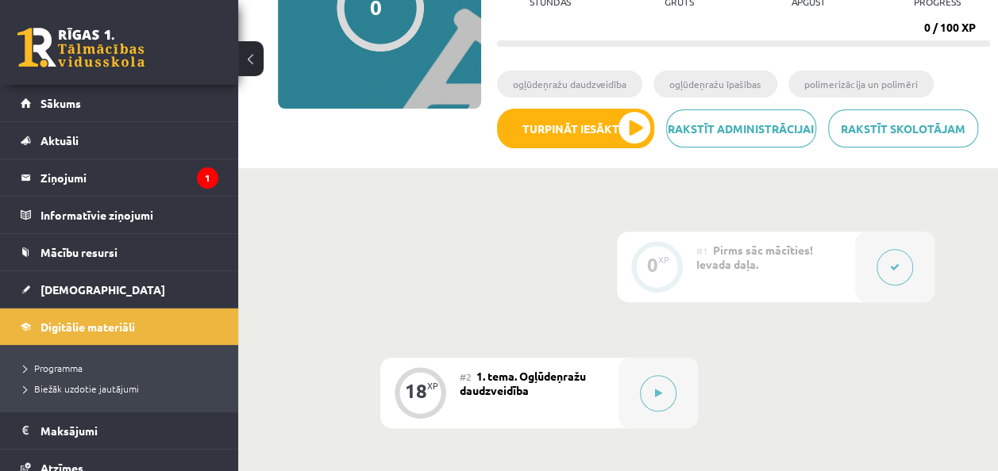
click at [245, 60] on button at bounding box center [250, 58] width 25 height 35
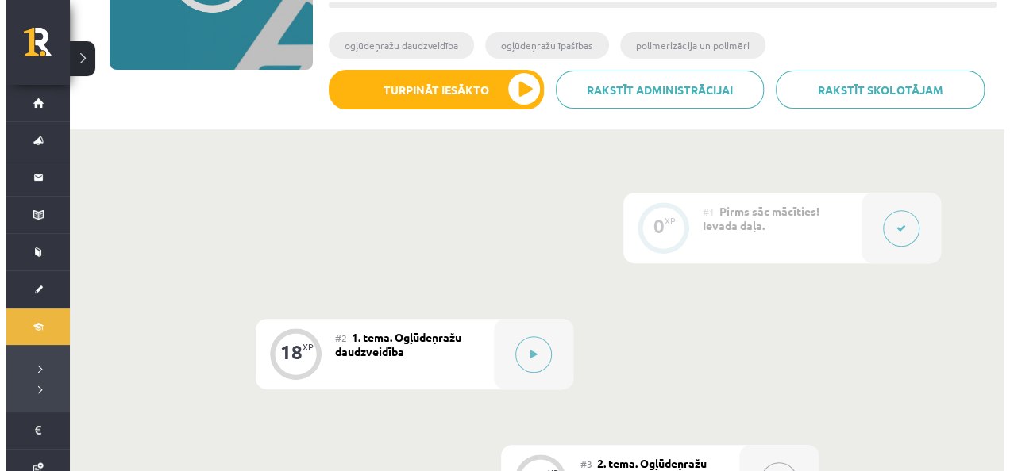
scroll to position [260, 0]
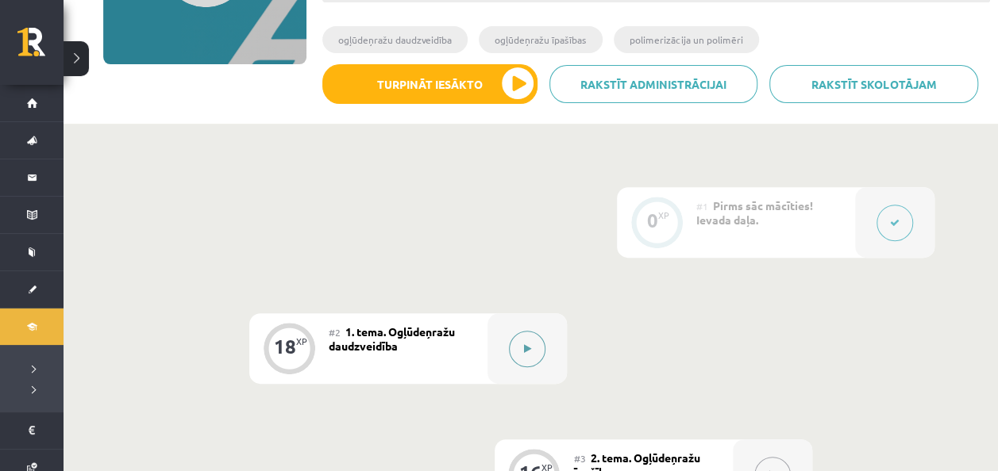
click at [524, 349] on icon at bounding box center [527, 349] width 7 height 10
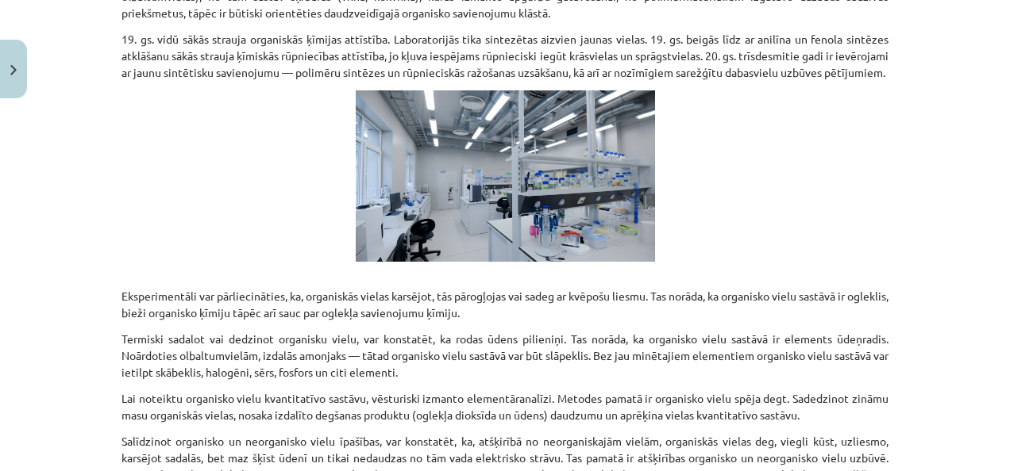
scroll to position [628, 0]
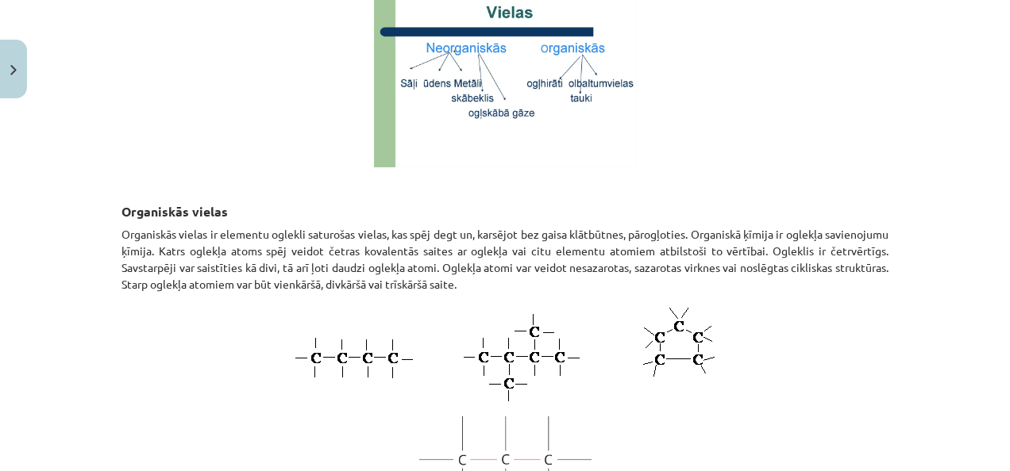
click at [498, 360] on img at bounding box center [505, 354] width 429 height 105
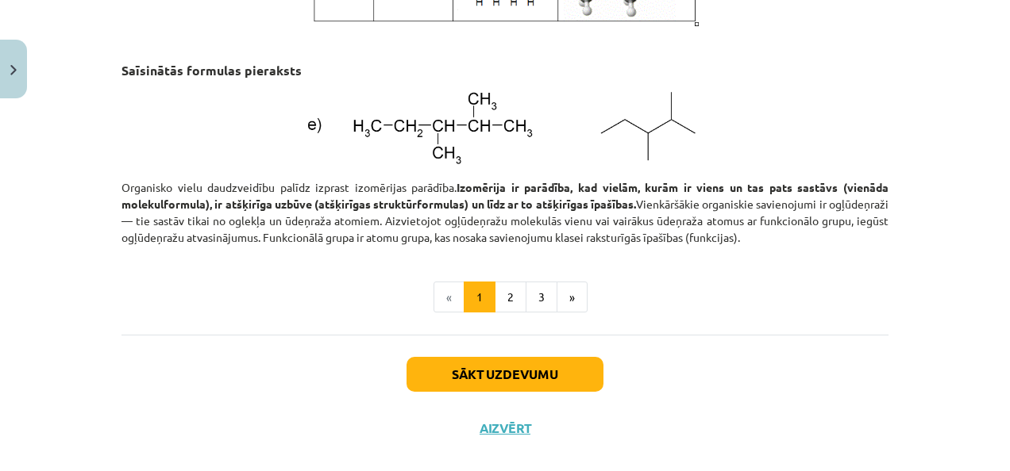
scroll to position [2237, 0]
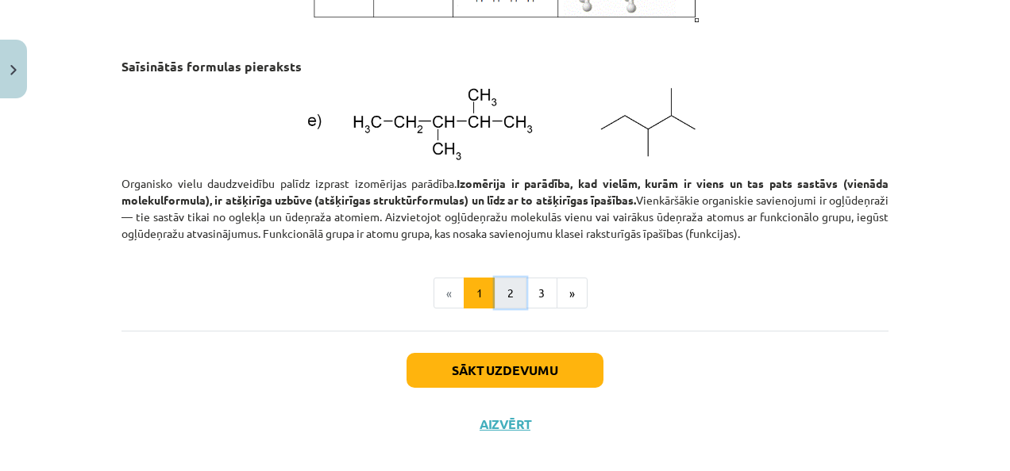
click at [505, 306] on button "2" at bounding box center [511, 294] width 32 height 32
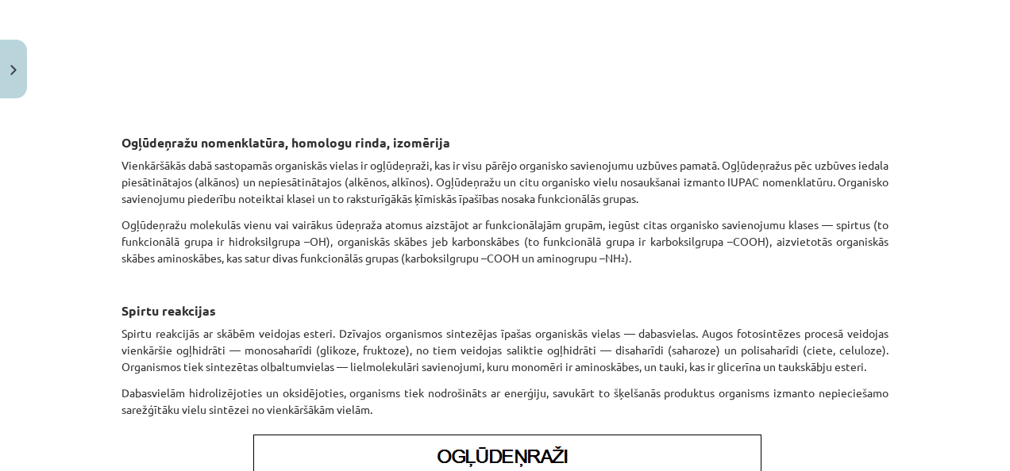
scroll to position [790, 0]
click at [508, 228] on p "Ogļūdeņražu molekulās vienu vai vairākus ūdeņraža atomus aizstājot ar funkcionā…" at bounding box center [504, 241] width 767 height 50
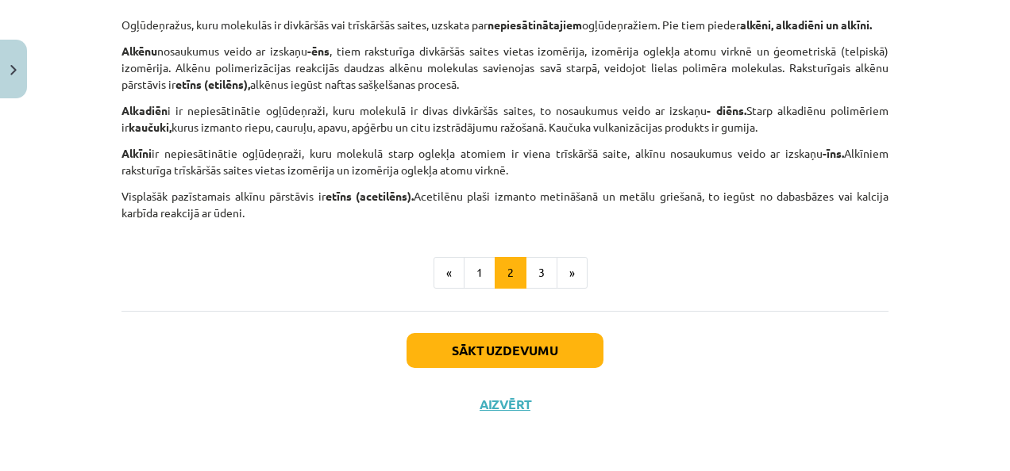
scroll to position [2742, 0]
click at [535, 271] on button "3" at bounding box center [541, 273] width 32 height 32
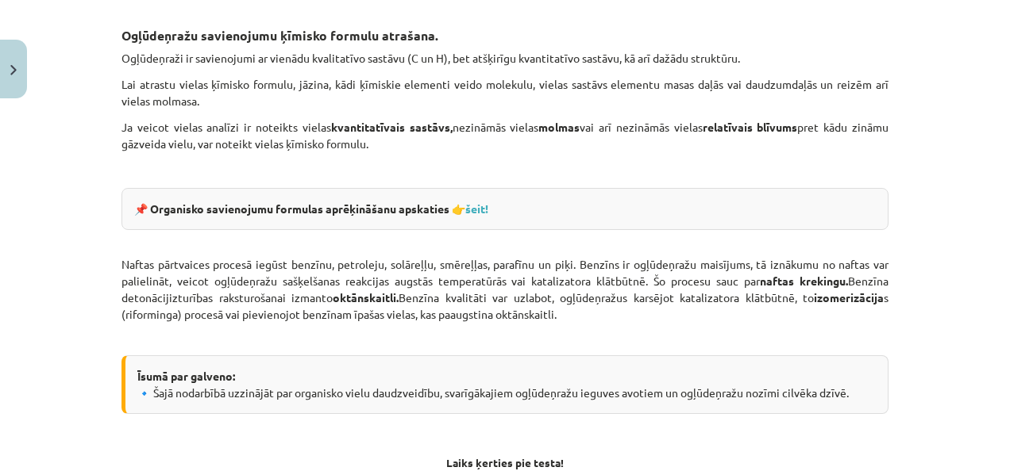
scroll to position [2546, 0]
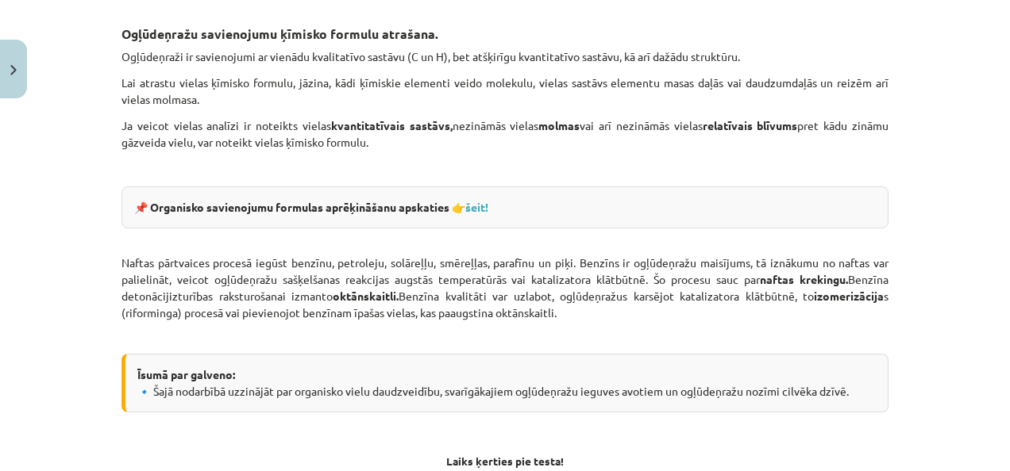
click at [535, 271] on p "Naftas pārtvaices procesā iegūst benzīnu, petroleju, solāreļļu, smēreļļas, para…" at bounding box center [504, 296] width 767 height 83
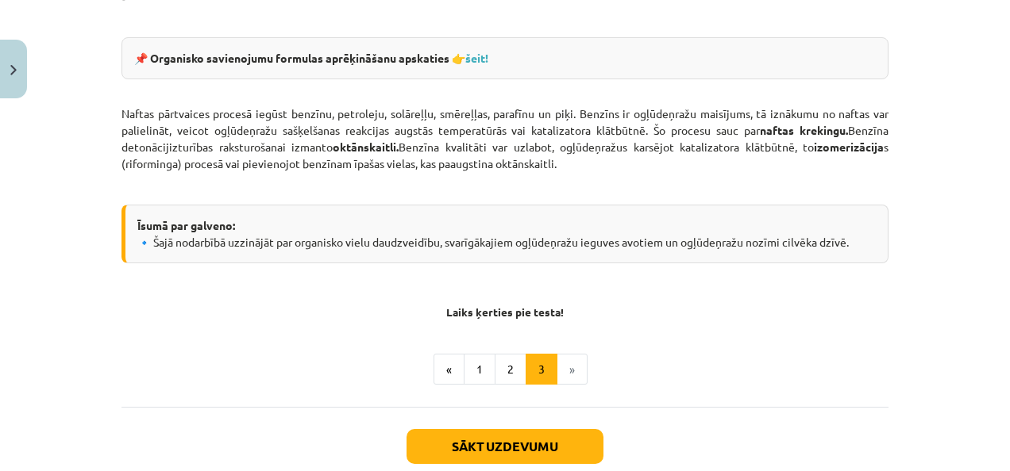
scroll to position [2784, 0]
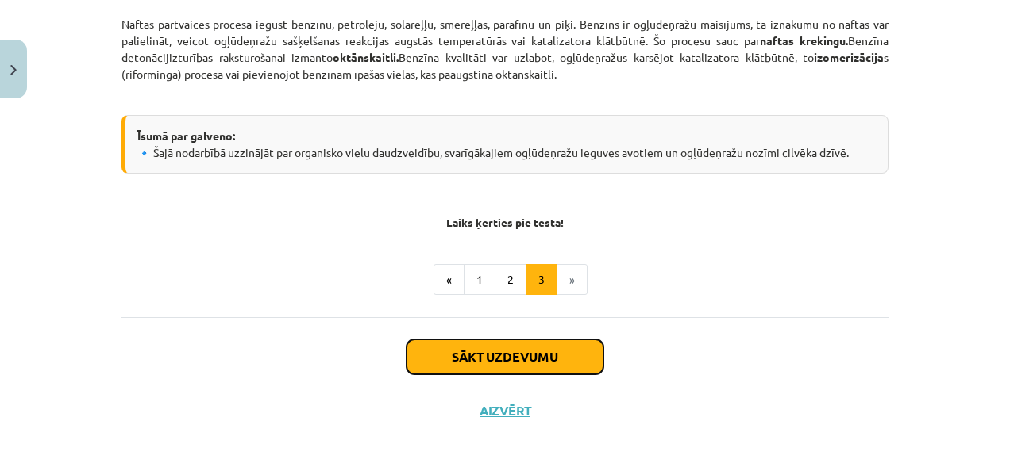
click at [538, 350] on button "Sākt uzdevumu" at bounding box center [504, 357] width 197 height 35
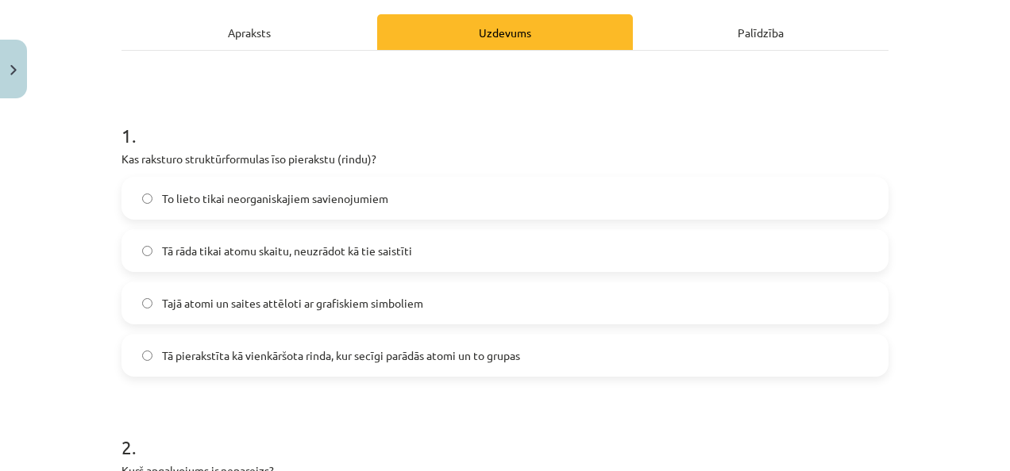
scroll to position [221, 0]
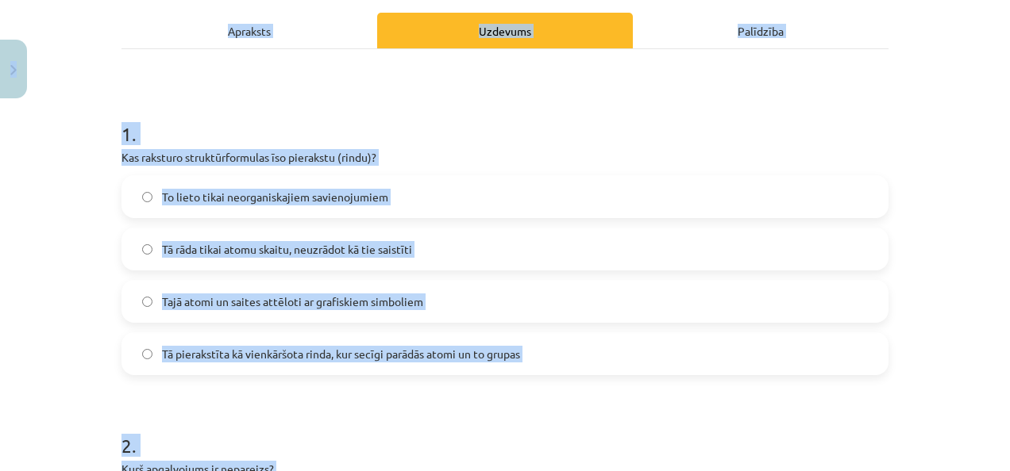
copy div "7 Loremip 636 dO 383 si Ametco Adipisc Elitse Doeiusm Te incididu uTLABO Etdolo…"
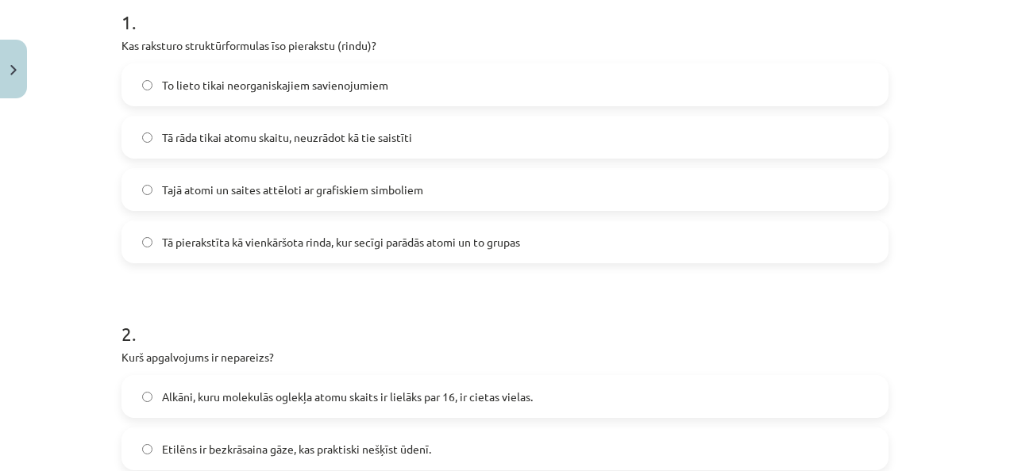
scroll to position [333, 0]
click at [601, 237] on label "Tā pierakstīta kā vienkāršota rinda, kur secīgi parādās atomi un to grupas" at bounding box center [505, 242] width 764 height 40
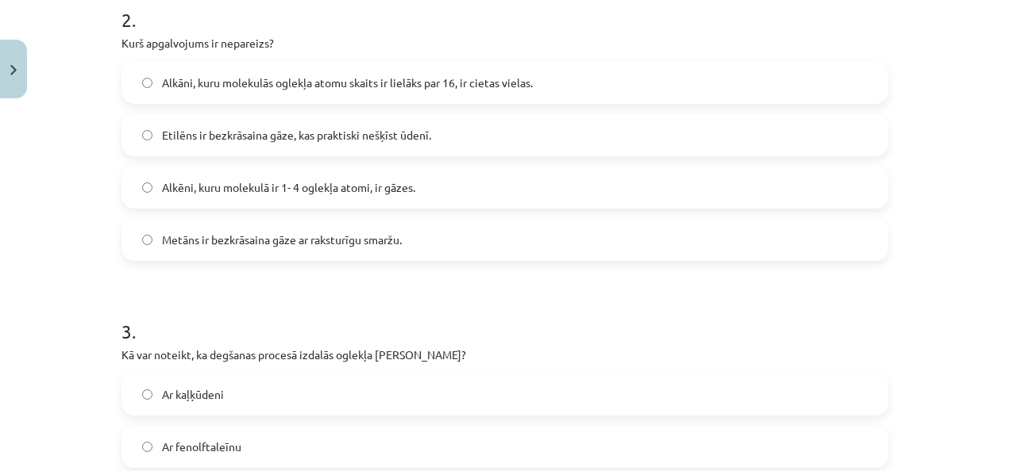
scroll to position [648, 0]
click at [616, 255] on label "Metāns ir bezkrāsaina gāze ar raksturīgu smaržu." at bounding box center [505, 239] width 764 height 40
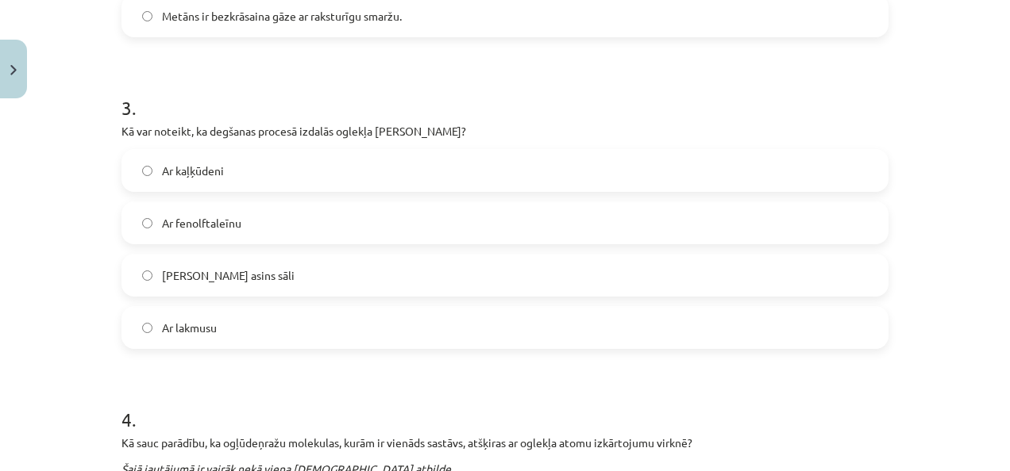
scroll to position [878, 0]
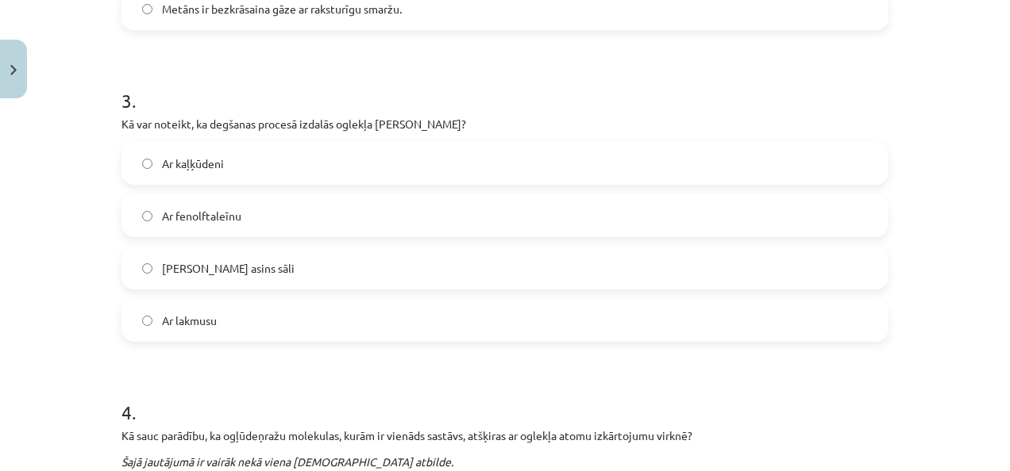
click at [637, 167] on label "Ar kaļķūdeni" at bounding box center [505, 164] width 764 height 40
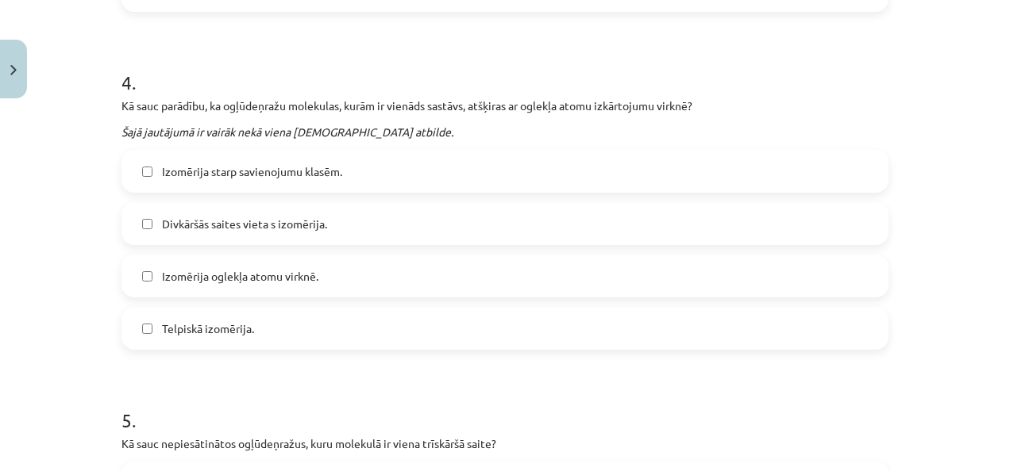
scroll to position [1210, 0]
click at [668, 292] on label "Izomērija oglekļa atomu virknē." at bounding box center [505, 275] width 764 height 40
click at [407, 176] on label "Izomērija starp savienojumu klasēm." at bounding box center [505, 170] width 764 height 40
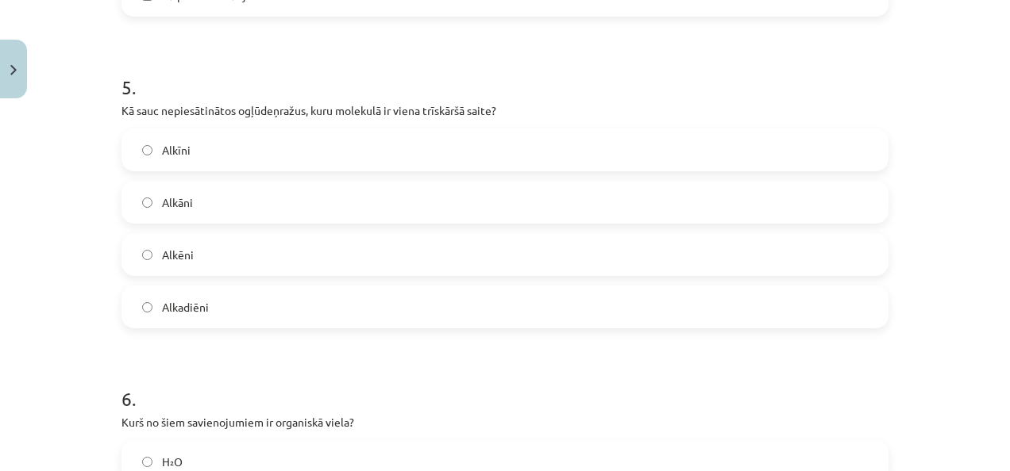
scroll to position [1543, 0]
click at [584, 157] on label "Alkīni" at bounding box center [505, 149] width 764 height 40
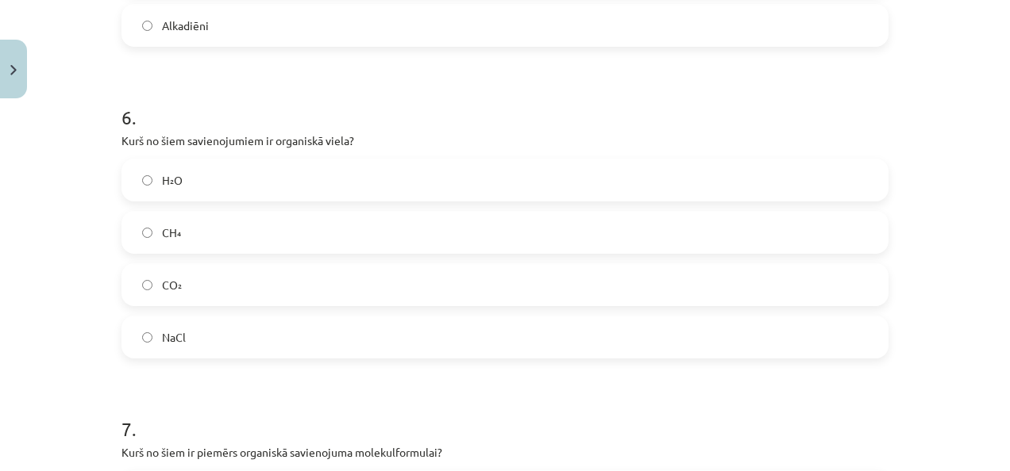
scroll to position [1822, 0]
click at [527, 231] on label "CH₄" at bounding box center [505, 234] width 764 height 40
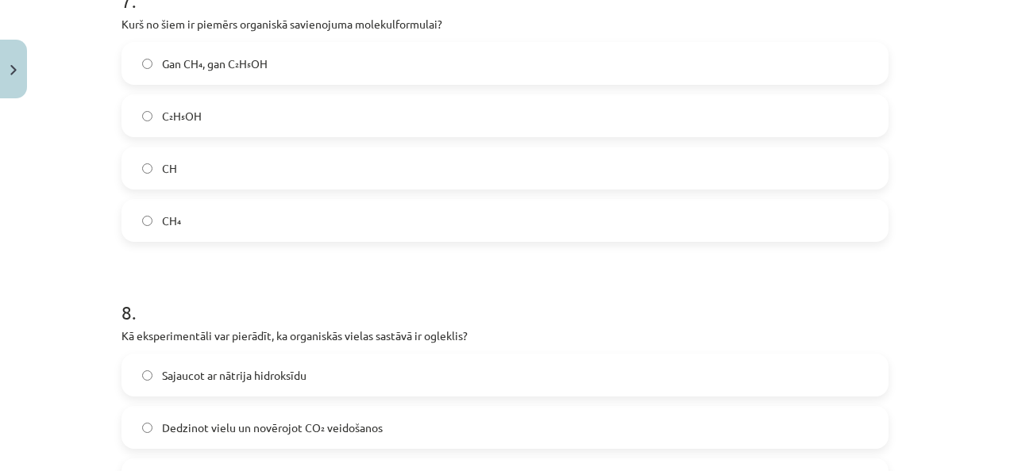
scroll to position [2253, 0]
click at [686, 57] on label "Gan CH₄, gan C₂H₅OH" at bounding box center [505, 62] width 764 height 40
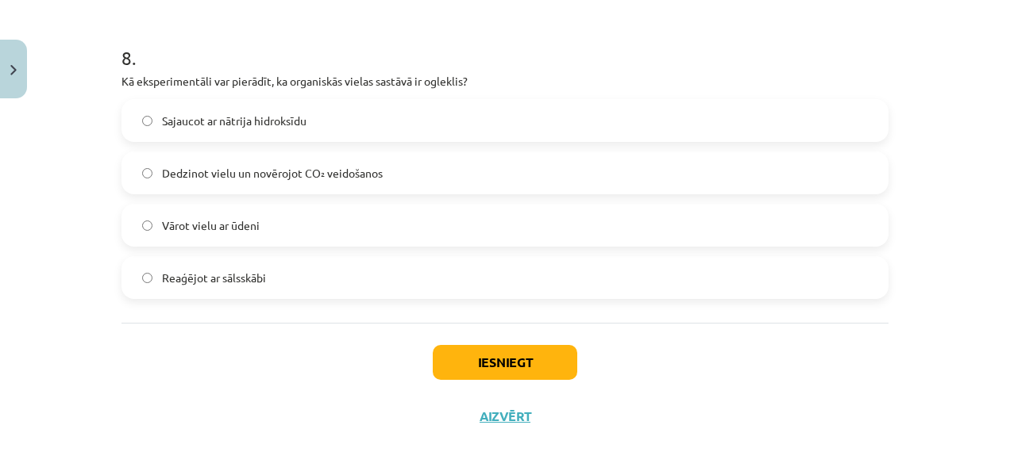
scroll to position [2518, 0]
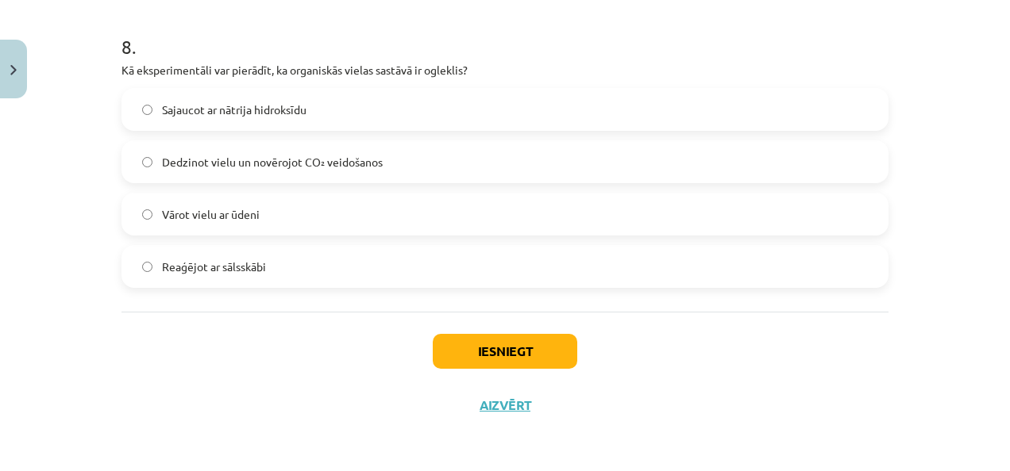
click at [654, 165] on label "Dedzinot vielu un novērojot CO₂ veidošanos" at bounding box center [505, 162] width 764 height 40
click at [511, 353] on button "Iesniegt" at bounding box center [505, 351] width 144 height 35
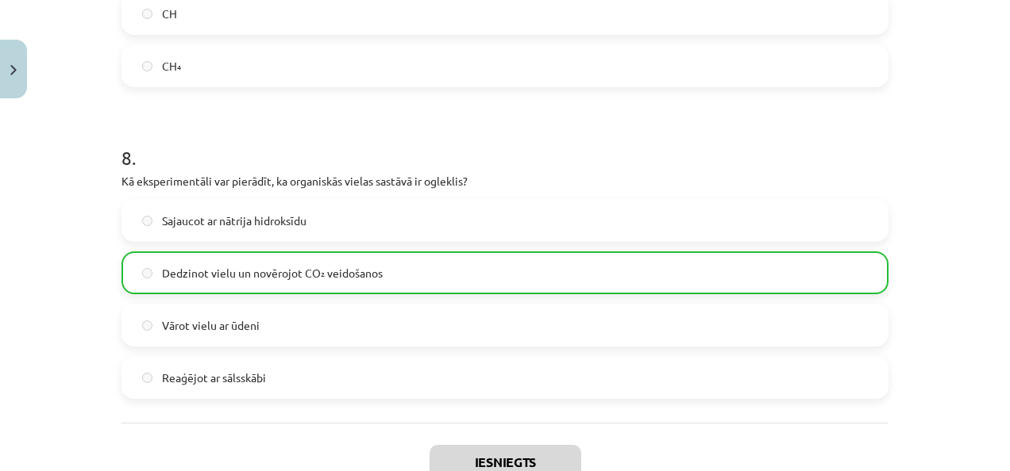
scroll to position [2567, 0]
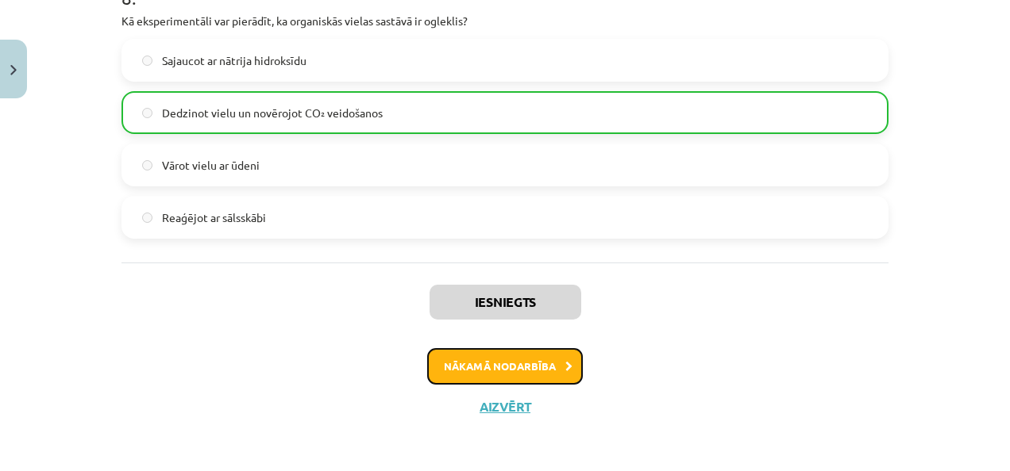
click at [498, 368] on button "Nākamā nodarbība" at bounding box center [505, 366] width 156 height 37
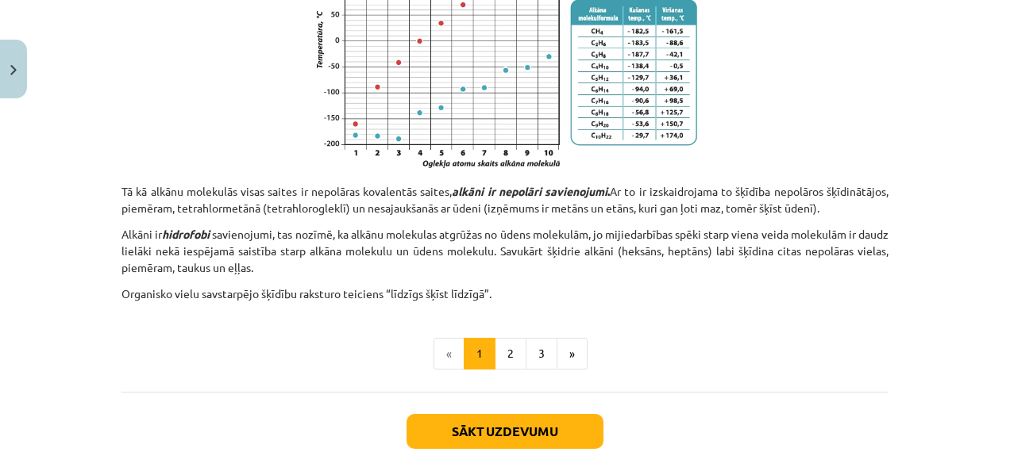
scroll to position [1087, 0]
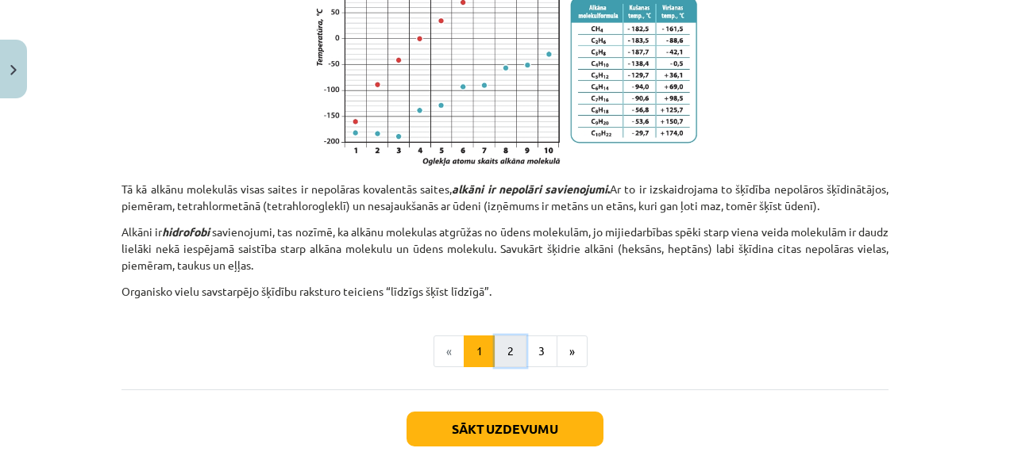
click at [507, 340] on button "2" at bounding box center [511, 352] width 32 height 32
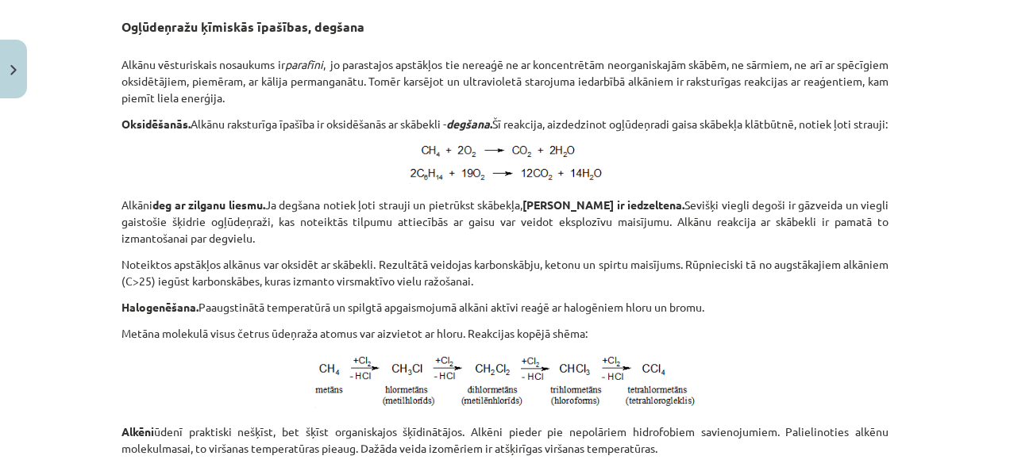
scroll to position [362, 0]
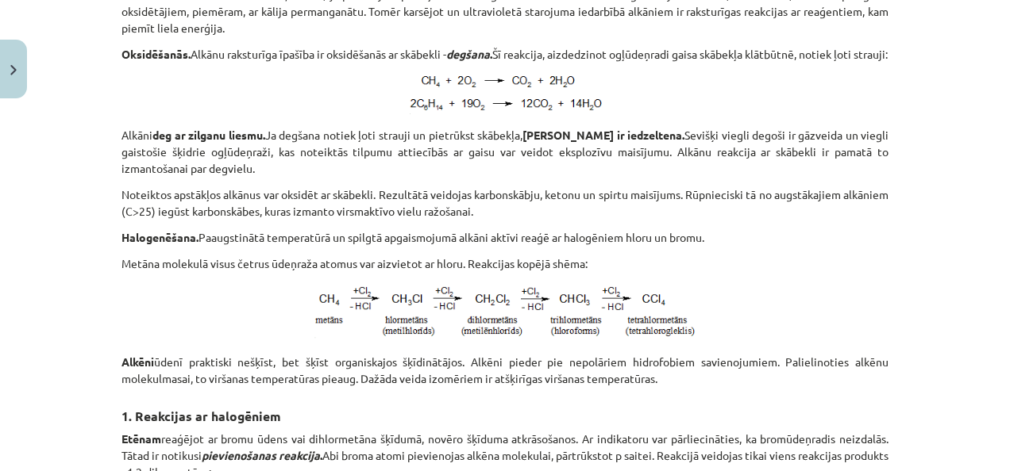
click at [408, 220] on p "Noteiktos apstākļos alkānus var oksidēt ar skābekli. Rezultātā veidojas karbons…" at bounding box center [504, 203] width 767 height 33
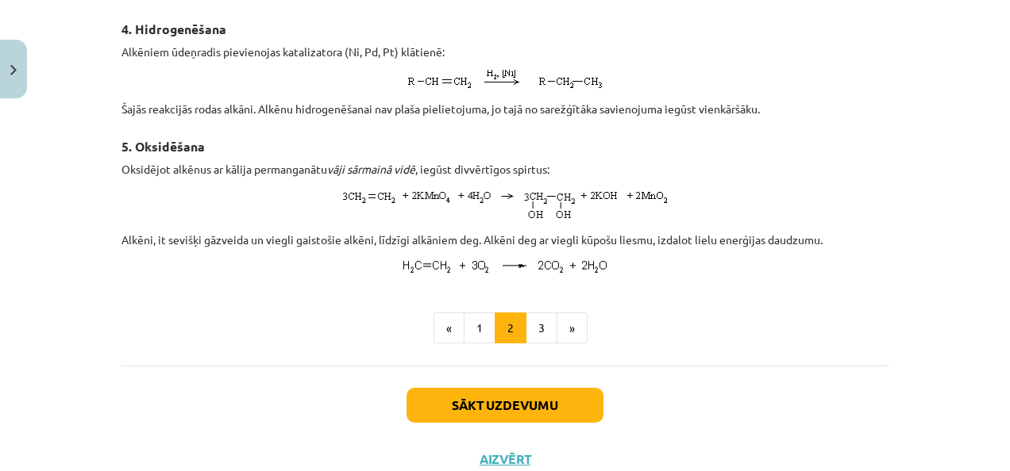
scroll to position [1259, 0]
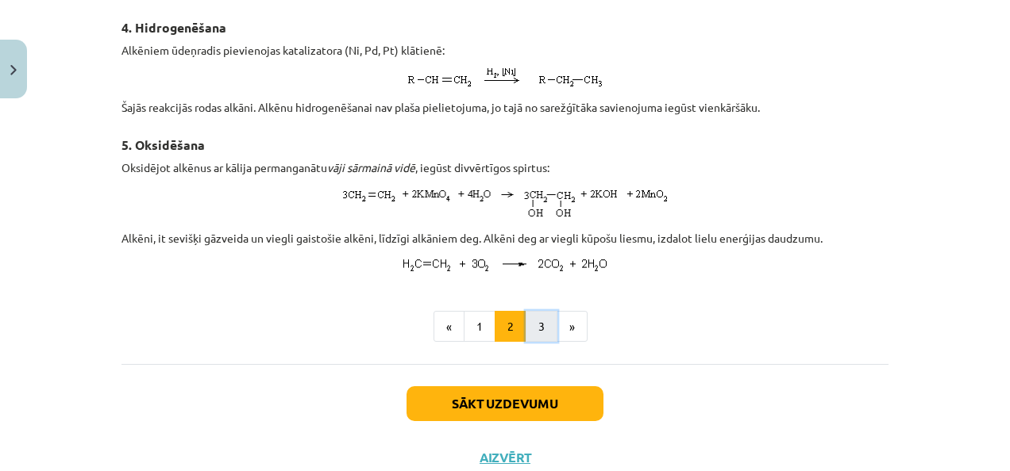
click at [529, 342] on button "3" at bounding box center [541, 327] width 32 height 32
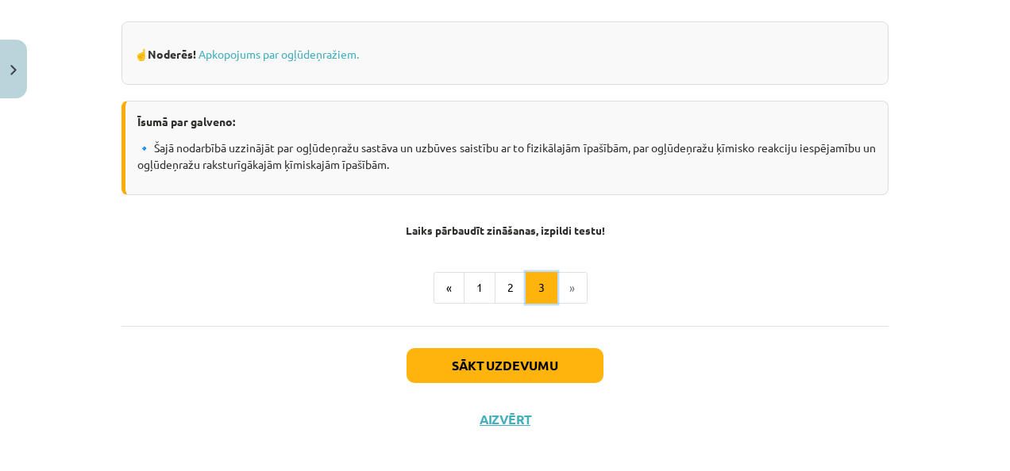
scroll to position [902, 0]
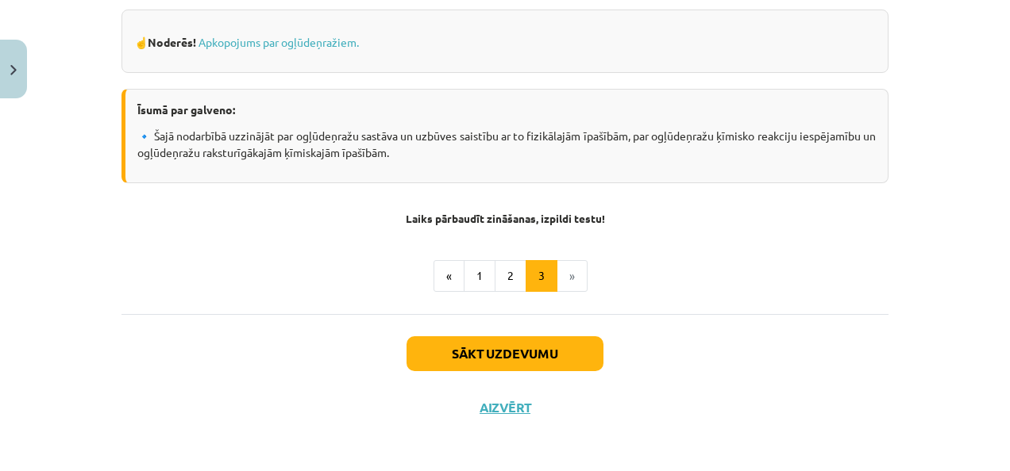
click at [460, 205] on h4 "Laiks pārbaudīt zināšanas, izpildi testu!" at bounding box center [504, 211] width 767 height 25
